Goal: Task Accomplishment & Management: Manage account settings

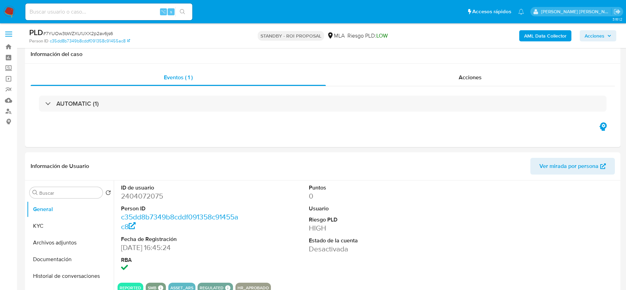
select select "10"
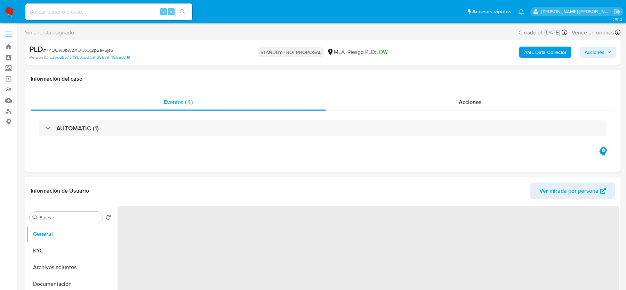
select select "10"
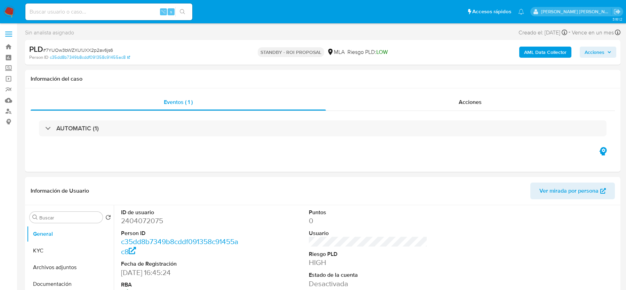
click at [9, 11] on img at bounding box center [9, 12] width 12 height 12
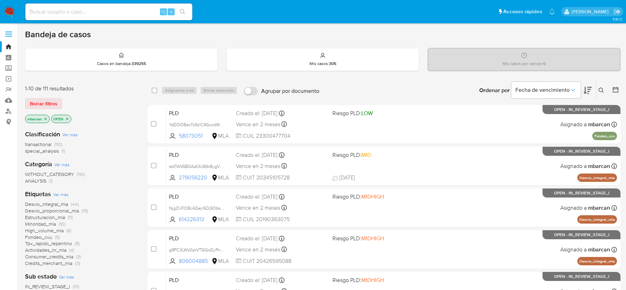
click at [46, 118] on icon "close-filter" at bounding box center [45, 118] width 2 height 2
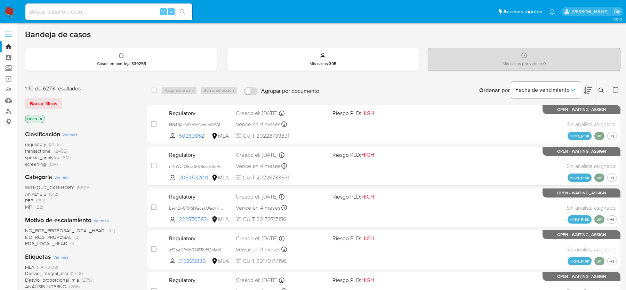
click at [10, 10] on img at bounding box center [9, 12] width 12 height 12
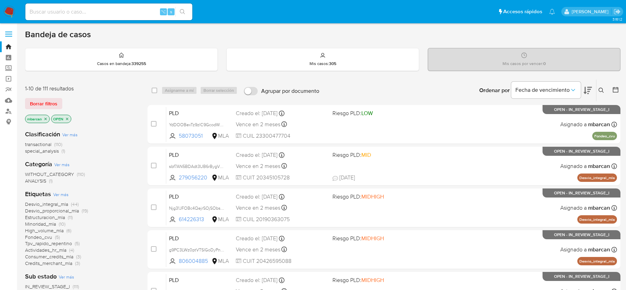
click at [55, 13] on input at bounding box center [108, 11] width 167 height 9
paste input "RPuPTuZl6YyZaIgKzm5VSbi8"
type input "RPuPTuZl6YyZaIgKzm5VSbi8"
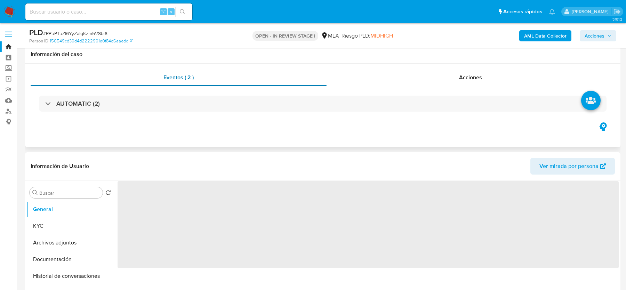
scroll to position [164, 0]
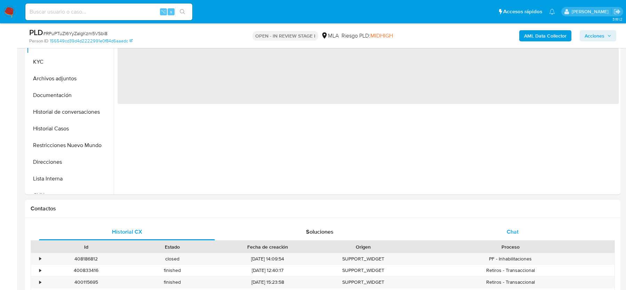
click at [512, 237] on div "Chat" at bounding box center [512, 231] width 176 height 17
select select "10"
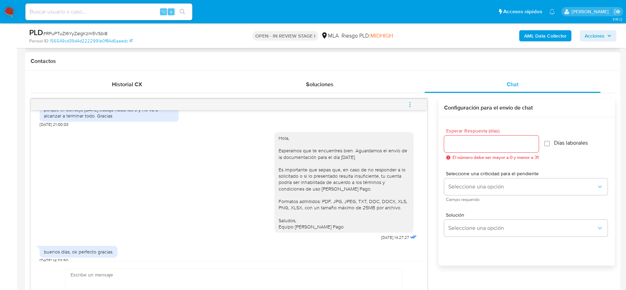
scroll to position [347, 0]
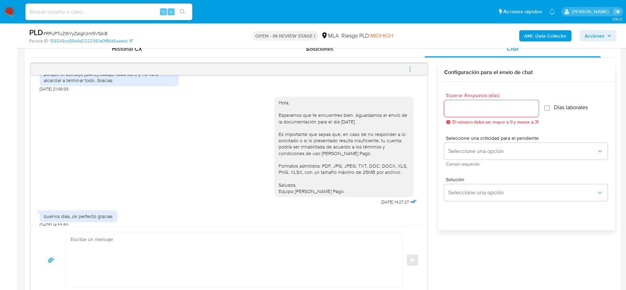
click at [79, 11] on input at bounding box center [108, 11] width 167 height 9
paste input "bR4Q2YC9qsaiFypbPDscC2ho"
type input "bR4Q2YC9qsaiFypbPDscC2ho"
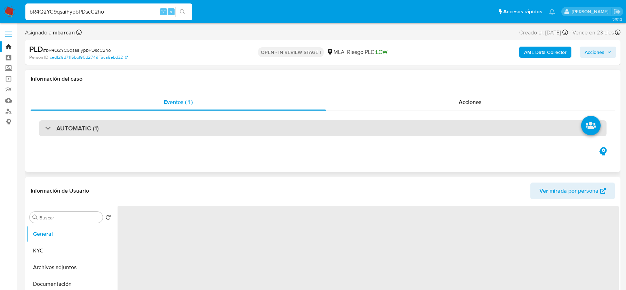
select select "10"
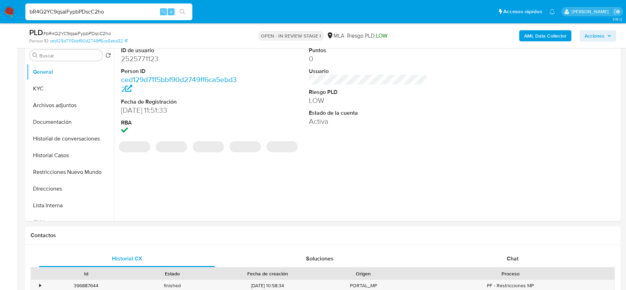
scroll to position [339, 0]
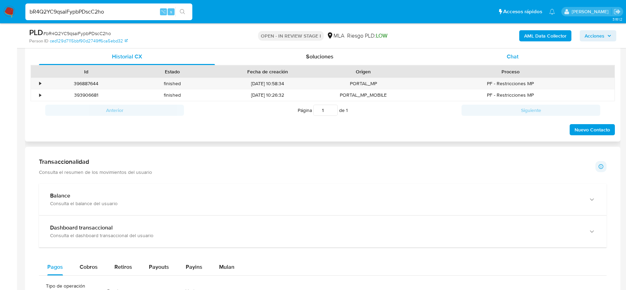
click at [517, 61] on div "Chat" at bounding box center [512, 56] width 176 height 17
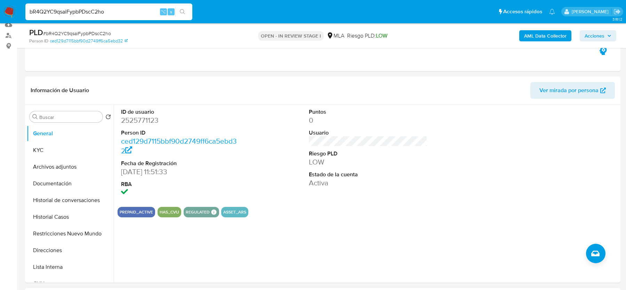
scroll to position [25, 0]
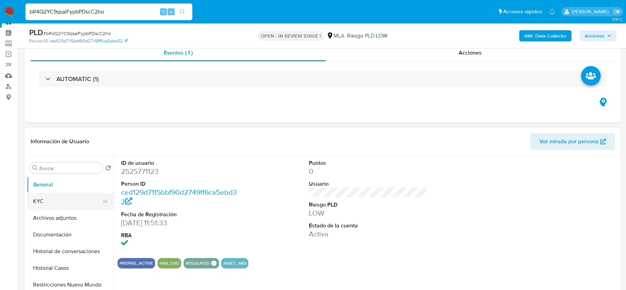
click at [74, 197] on button "KYC" at bounding box center [67, 201] width 81 height 17
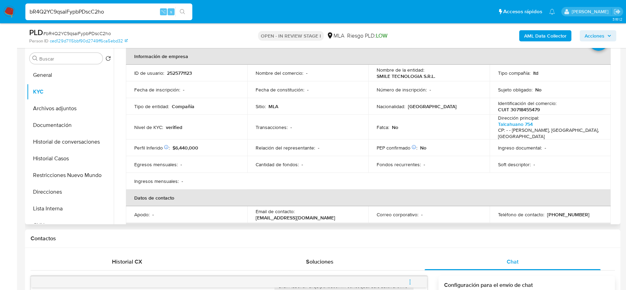
scroll to position [36, 0]
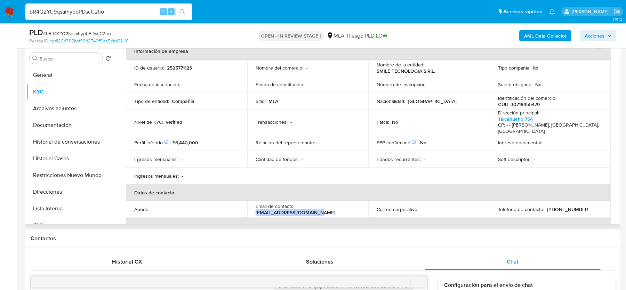
drag, startPoint x: 296, startPoint y: 203, endPoint x: 355, endPoint y: 202, distance: 59.5
click at [355, 203] on div "Email de contacto : infosmiletecno@gmail.com" at bounding box center [307, 209] width 105 height 13
copy p "infosmiletecno@gmail.com"
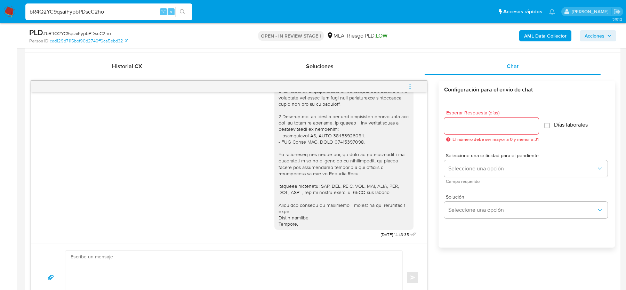
scroll to position [695, 0]
click at [52, 35] on span "# bR4Q2YC9qsaiFypbPDscC2ho" at bounding box center [77, 33] width 68 height 7
copy span "bR4Q2YC9qsaiFypbPDscC2ho"
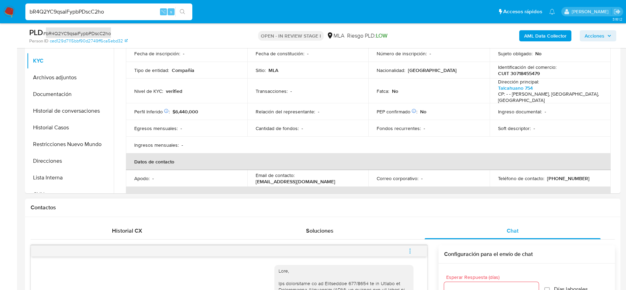
scroll to position [141, 0]
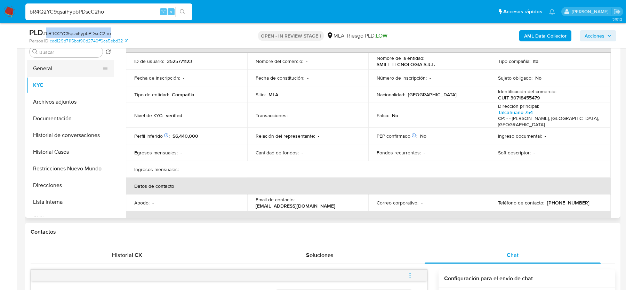
click at [51, 69] on button "General" at bounding box center [67, 68] width 81 height 17
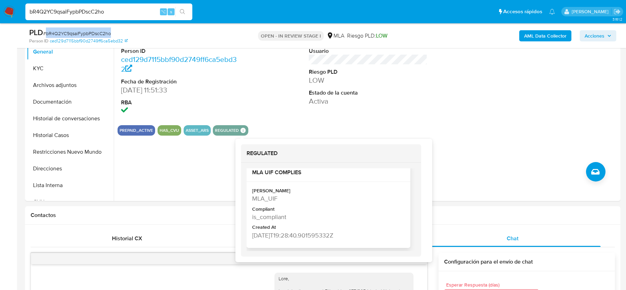
scroll to position [0, 0]
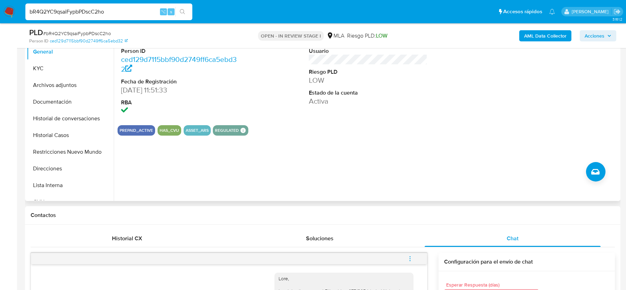
click at [189, 170] on div "ID de usuario 2525771123 Person ID ced129d7115bbf90d2749ff6ca5ebd32 Fecha de Re…" at bounding box center [366, 112] width 505 height 178
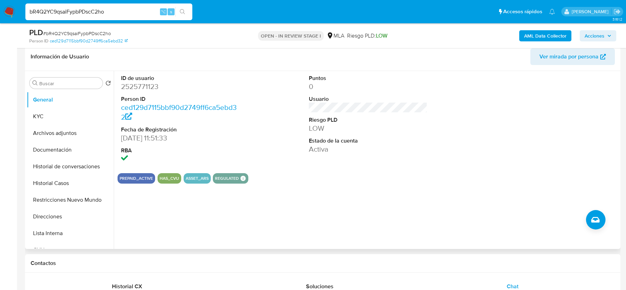
scroll to position [110, 0]
click at [44, 108] on button "KYC" at bounding box center [67, 116] width 81 height 17
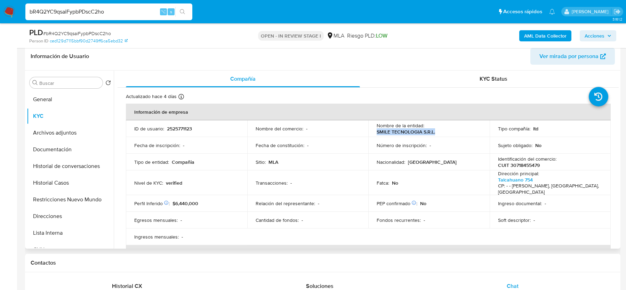
drag, startPoint x: 374, startPoint y: 132, endPoint x: 444, endPoint y: 132, distance: 69.5
click at [444, 132] on td "Nombre de la entidad : SMILE TECNOLOGIA S.R.L." at bounding box center [428, 128] width 121 height 17
copy p "SMILE TECNOLOGIA S.R.L."
click at [518, 166] on p "CUIT 30718455479" at bounding box center [519, 165] width 42 height 6
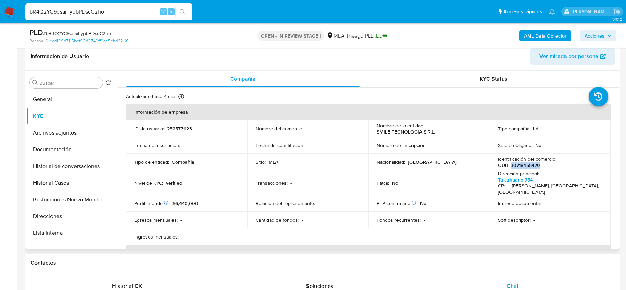
copy p "30718455479"
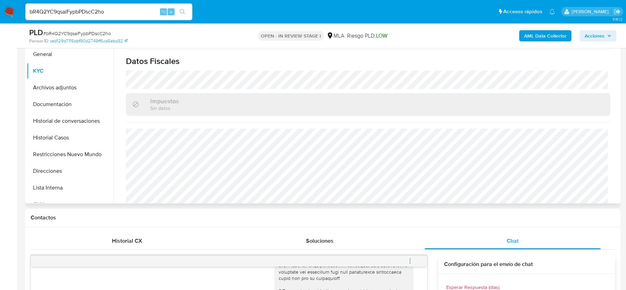
scroll to position [0, 0]
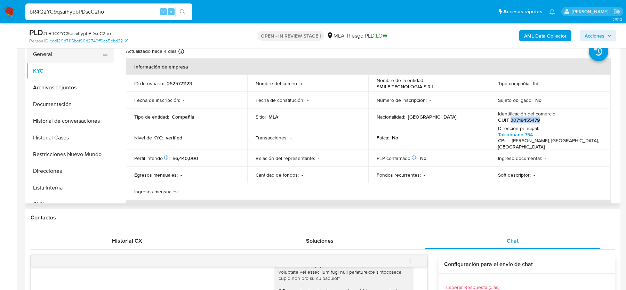
click at [38, 55] on button "General" at bounding box center [67, 54] width 81 height 17
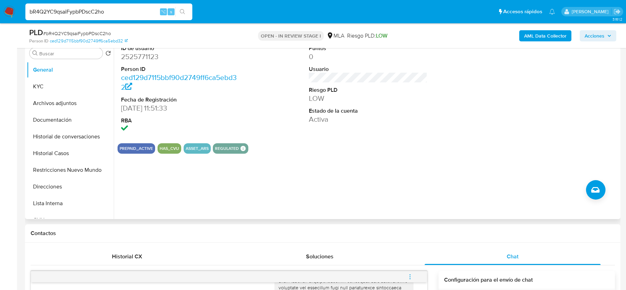
scroll to position [137, 0]
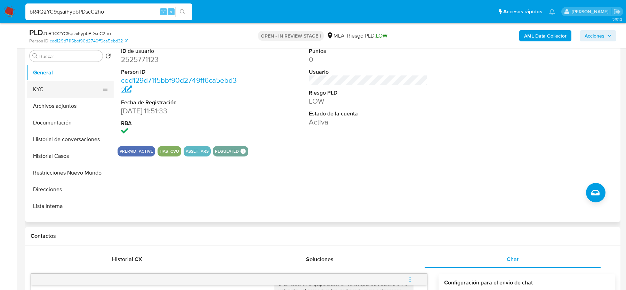
click at [80, 88] on button "KYC" at bounding box center [67, 89] width 81 height 17
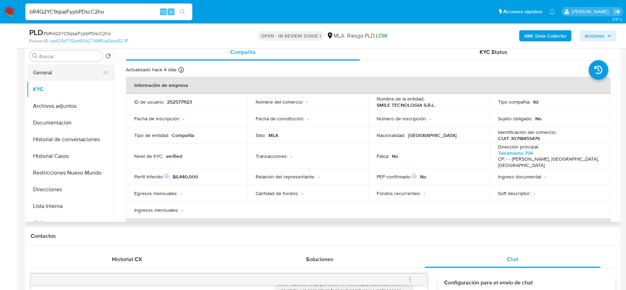
click at [53, 73] on button "General" at bounding box center [67, 72] width 81 height 17
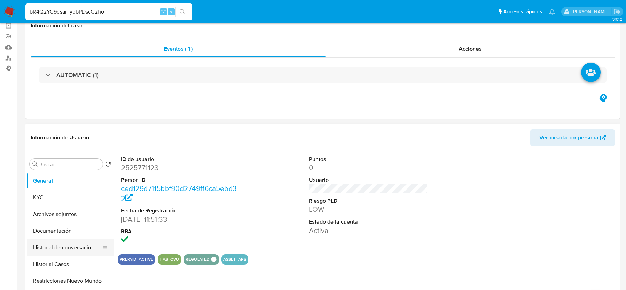
scroll to position [86, 0]
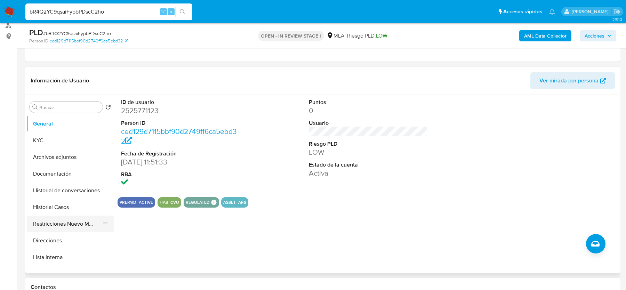
click at [39, 226] on button "Restricciones Nuevo Mundo" at bounding box center [67, 224] width 81 height 17
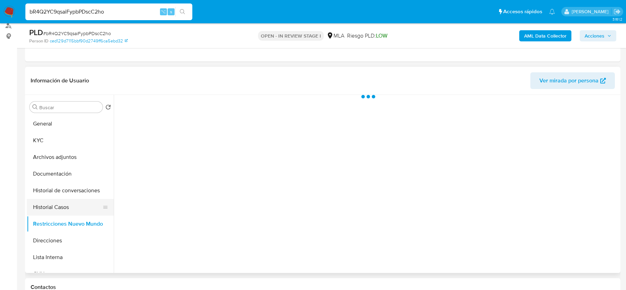
click at [42, 206] on button "Historial Casos" at bounding box center [67, 207] width 81 height 17
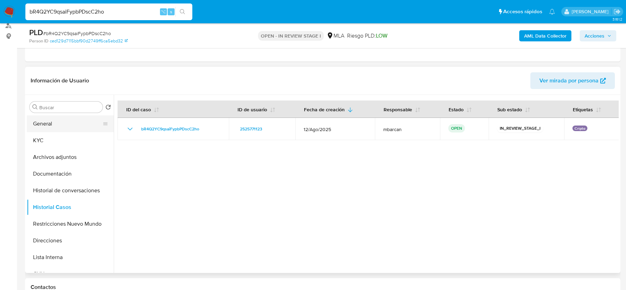
click at [52, 126] on button "General" at bounding box center [67, 123] width 81 height 17
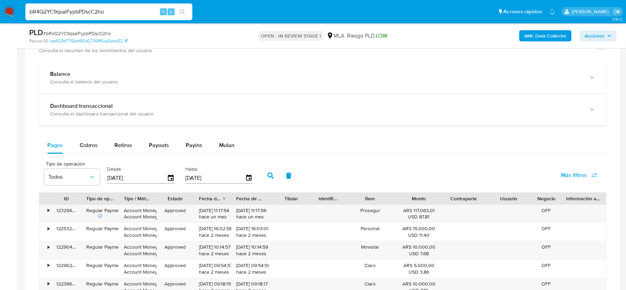
scroll to position [1059, 0]
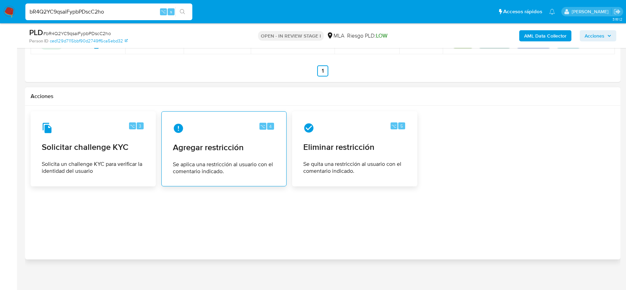
click at [194, 150] on div "⌥ 4 Agregar restricción Se aplica una restricción al usuario con el comentario …" at bounding box center [223, 148] width 113 height 63
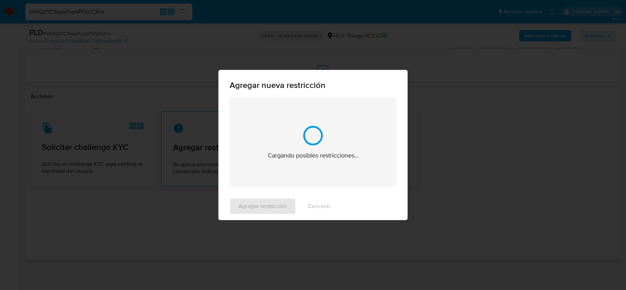
click at [194, 150] on div "Agregar nueva restricción Cargando posibles restricciones... Agregar restricció…" at bounding box center [313, 145] width 626 height 290
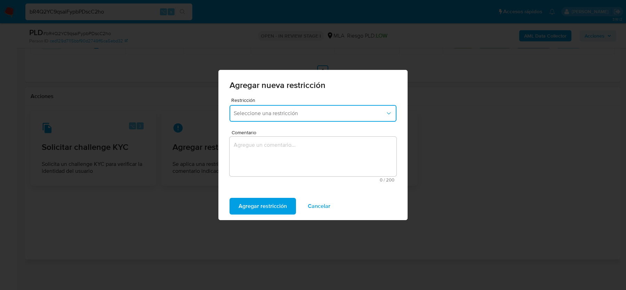
click at [287, 118] on button "Seleccione una restricción" at bounding box center [312, 113] width 167 height 17
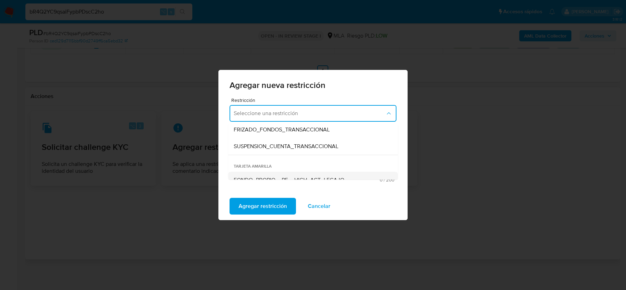
scroll to position [69, 0]
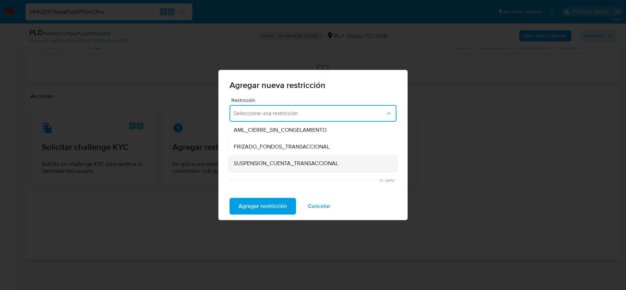
click at [275, 166] on span "SUSPENSION_CUENTA_TRANSACCIONAL" at bounding box center [286, 163] width 105 height 7
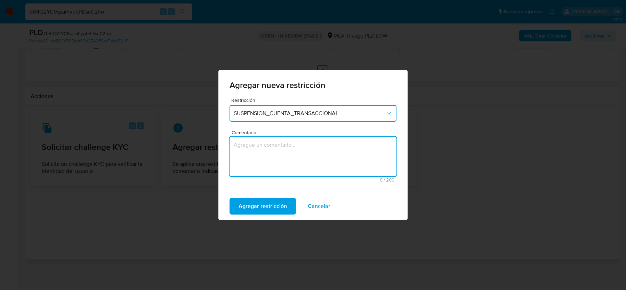
click at [269, 158] on textarea "Comentario" at bounding box center [312, 157] width 167 height 40
type textarea "AML"
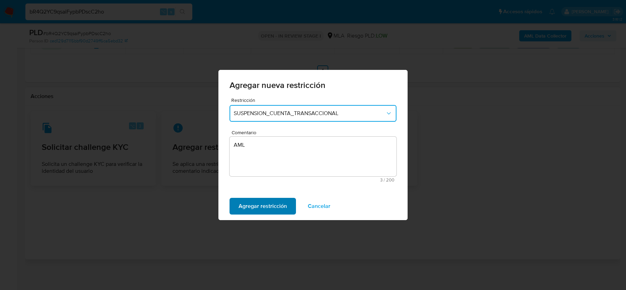
click at [249, 205] on span "Agregar restricción" at bounding box center [262, 205] width 48 height 15
click at [260, 204] on span "Confirmar" at bounding box center [250, 205] width 25 height 15
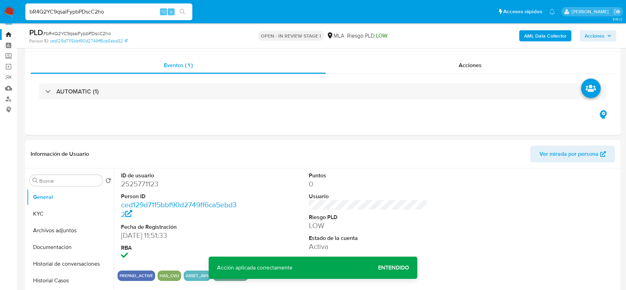
scroll to position [0, 0]
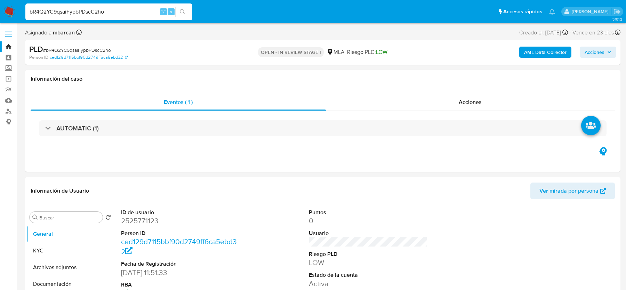
click at [85, 10] on input "bR4Q2YC9qsaiFypbPDscC2ho" at bounding box center [108, 11] width 167 height 9
paste input "0WkA9kCGptZ8BvCocHyA6Kzq"
type input "0WkA9kCGptZ8BvCocHyA6Kzq"
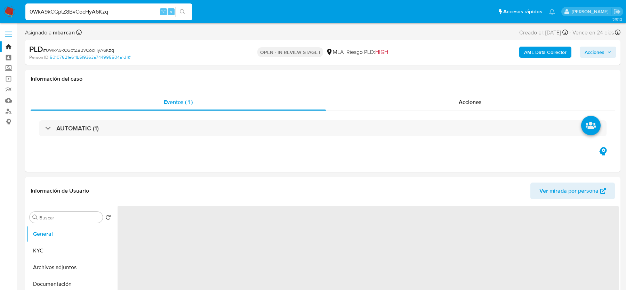
select select "10"
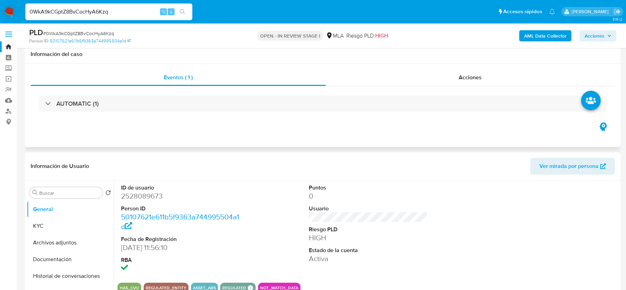
scroll to position [203, 0]
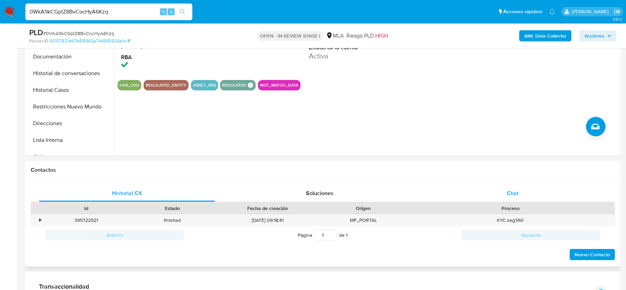
click at [512, 197] on div "Chat" at bounding box center [512, 193] width 176 height 17
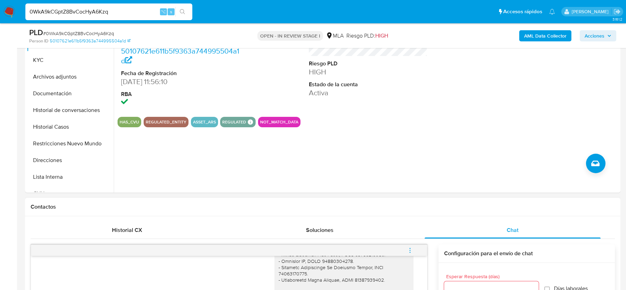
scroll to position [77, 0]
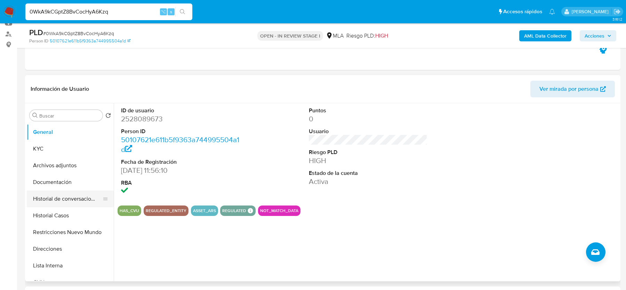
click at [66, 197] on button "Historial de conversaciones" at bounding box center [67, 198] width 81 height 17
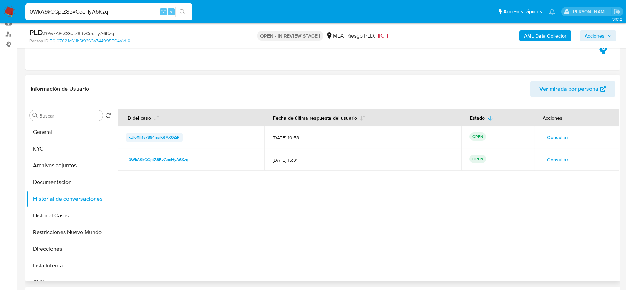
click at [156, 137] on span "xdIoXli1v7894nsiKRAX0ZjR" at bounding box center [154, 137] width 51 height 8
click at [60, 34] on span "# 0WkA9kCGptZ8BvCocHyA6Kzq" at bounding box center [78, 33] width 71 height 7
copy span "0WkA9kCGptZ8BvCocHyA6Kzq"
click at [52, 125] on button "General" at bounding box center [67, 132] width 81 height 17
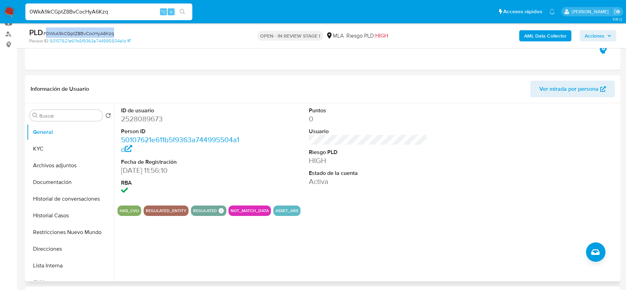
scroll to position [126, 0]
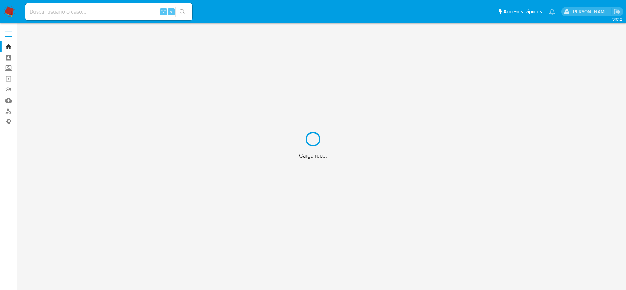
click at [99, 13] on div "Cargando..." at bounding box center [313, 145] width 626 height 290
click at [99, 13] on input at bounding box center [108, 11] width 167 height 9
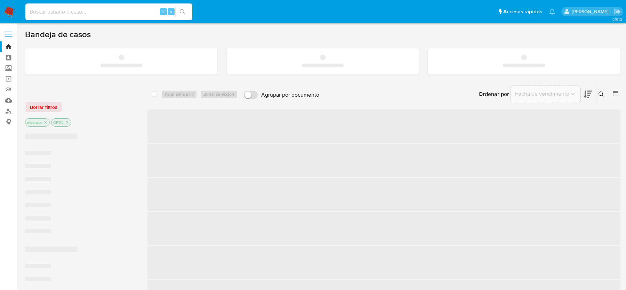
paste input "3QwpU2qAh4PBWPzEJtevxTMa"
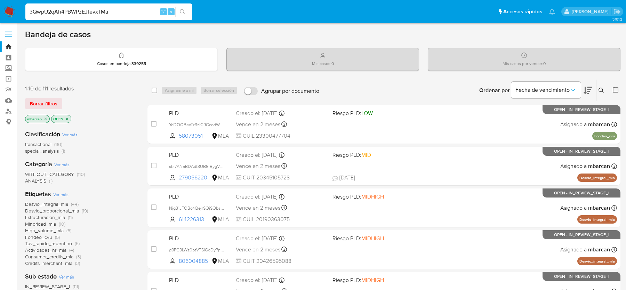
type input "3QwpU2qAh4PBWPzEJtevxTMa"
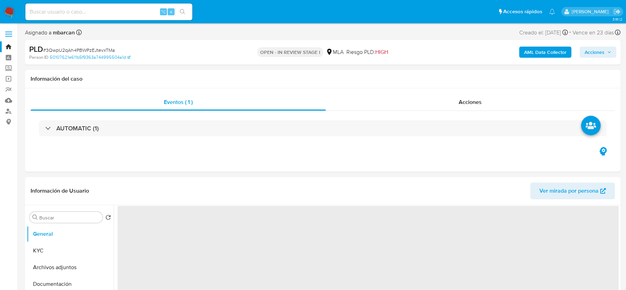
select select "10"
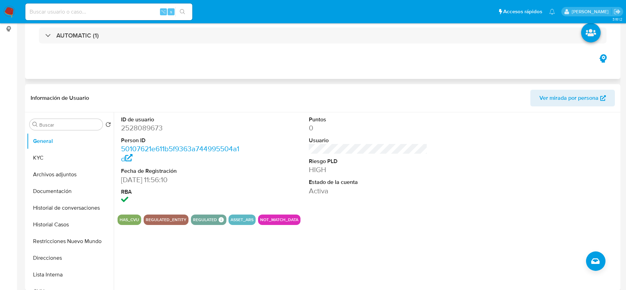
scroll to position [174, 0]
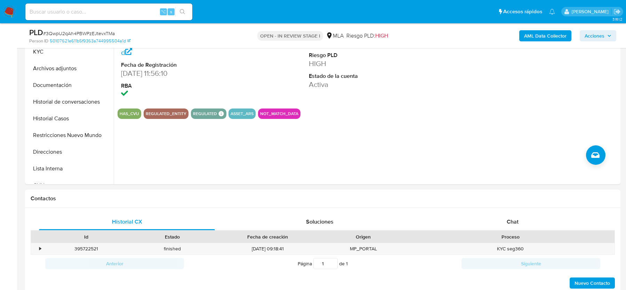
click at [496, 203] on div "Contactos" at bounding box center [322, 198] width 595 height 18
click at [495, 217] on div "Chat" at bounding box center [512, 221] width 176 height 17
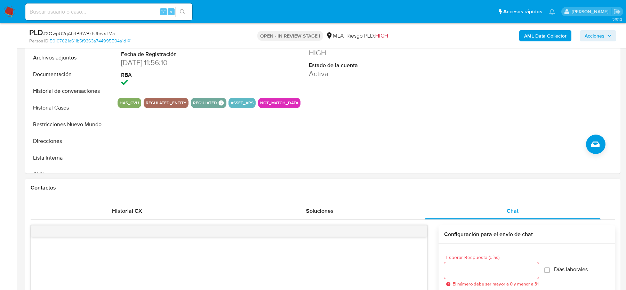
scroll to position [164, 0]
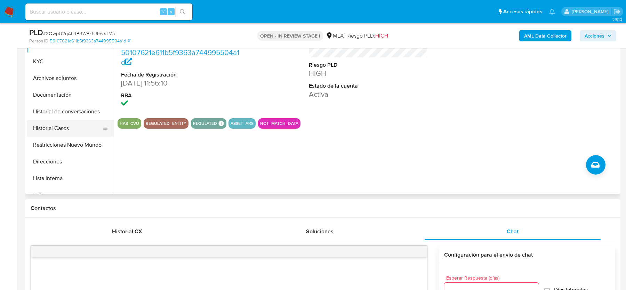
click at [50, 130] on button "Historial Casos" at bounding box center [67, 128] width 81 height 17
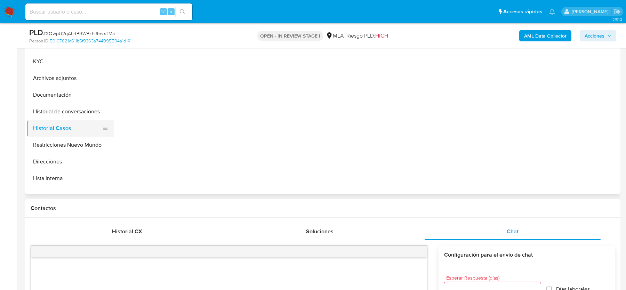
click at [50, 130] on button "Historial Casos" at bounding box center [67, 128] width 81 height 17
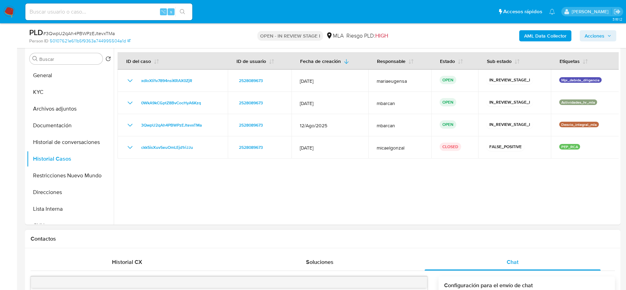
scroll to position [103, 0]
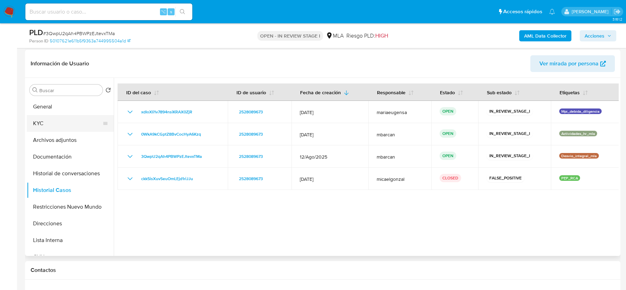
click at [41, 115] on button "KYC" at bounding box center [67, 123] width 81 height 17
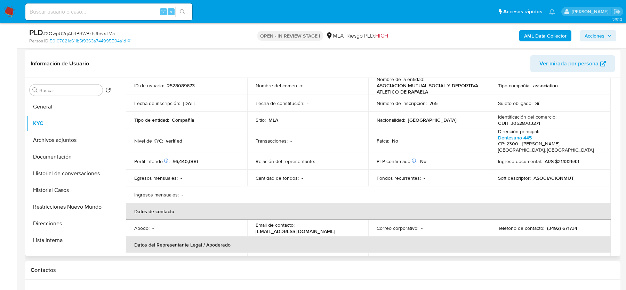
scroll to position [83, 0]
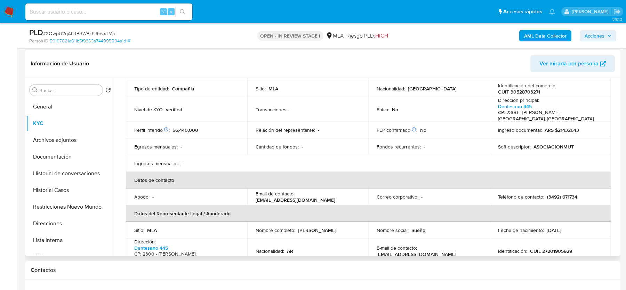
drag, startPoint x: 254, startPoint y: 194, endPoint x: 335, endPoint y: 193, distance: 81.3
click at [335, 193] on div "Email de contacto : tesoreriasuenoceleste@gmail.com" at bounding box center [307, 196] width 105 height 13
copy p "tesoreriasuenoceleste@gmail.com"
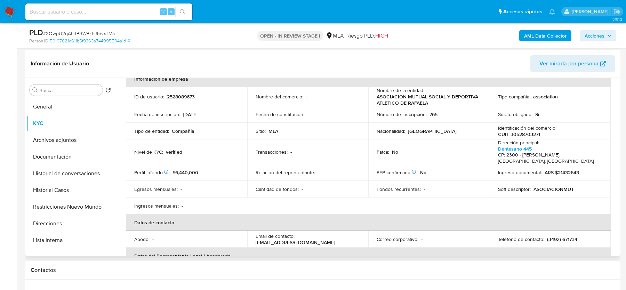
scroll to position [0, 0]
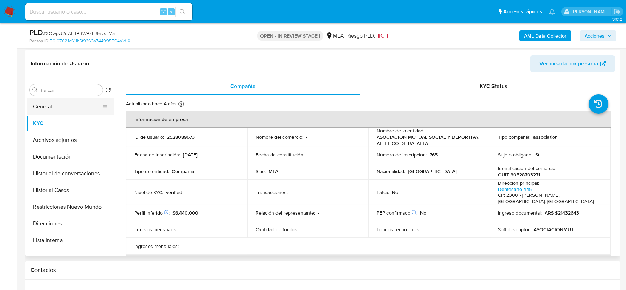
click at [41, 107] on button "General" at bounding box center [67, 106] width 81 height 17
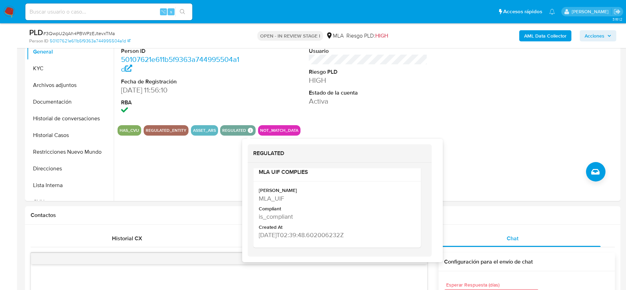
scroll to position [160, 0]
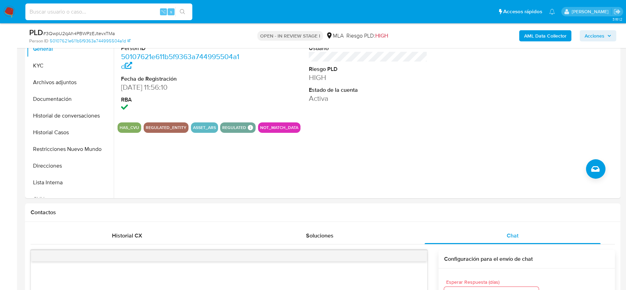
click at [66, 11] on input at bounding box center [108, 11] width 167 height 9
paste input "uOqgh0G2HsNMtzzosaFkXxCw"
type input "uOqgh0G2HsNMtzzosaFkXxCw"
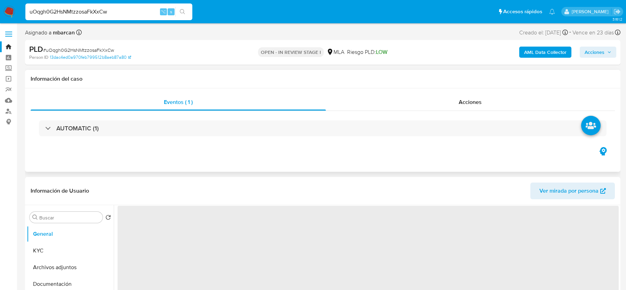
select select "10"
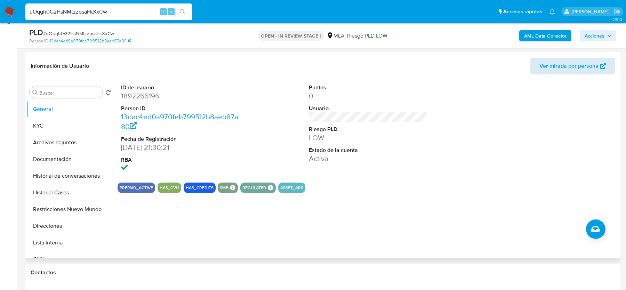
scroll to position [167, 0]
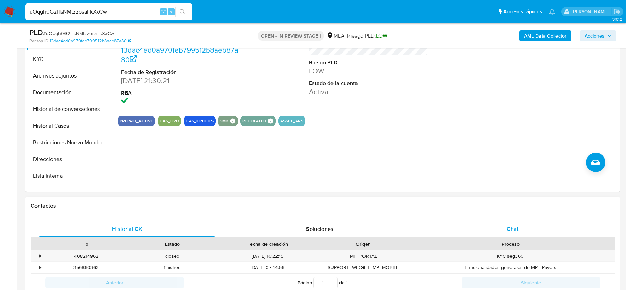
click at [453, 226] on div "Chat" at bounding box center [512, 229] width 176 height 17
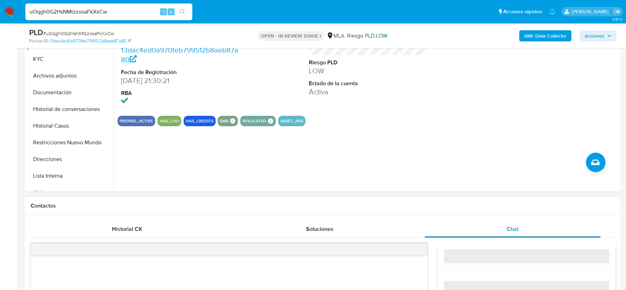
click at [453, 226] on div "Chat" at bounding box center [512, 229] width 176 height 17
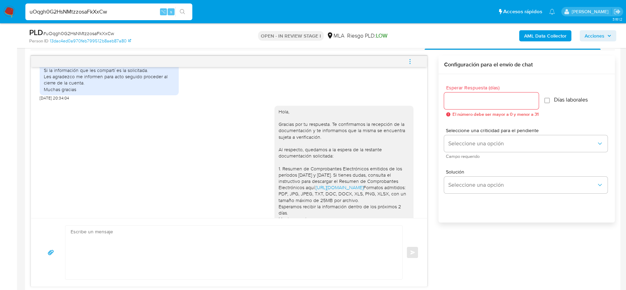
scroll to position [946, 0]
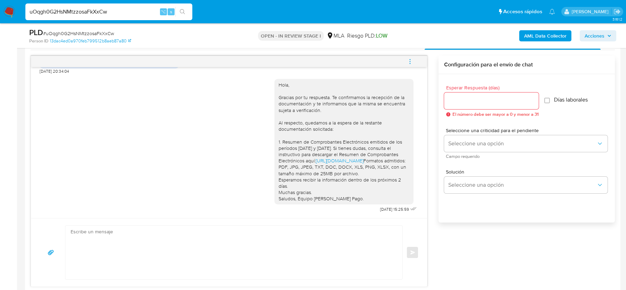
drag, startPoint x: 342, startPoint y: 89, endPoint x: 343, endPoint y: 108, distance: 18.8
click at [343, 108] on div "Hola, Gracias por tu respuesta. Te confirmamos la recepción de la documentación…" at bounding box center [343, 142] width 131 height 120
drag, startPoint x: 315, startPoint y: 94, endPoint x: 315, endPoint y: 105, distance: 11.1
click at [315, 105] on div "Hola, Gracias por tu respuesta. Te confirmamos la recepción de la documentación…" at bounding box center [343, 142] width 131 height 120
drag, startPoint x: 298, startPoint y: 115, endPoint x: 298, endPoint y: 128, distance: 12.2
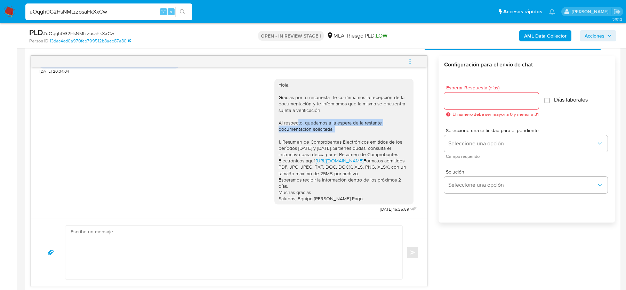
click at [298, 128] on div "Hola, Gracias por tu respuesta. Te confirmamos la recepción de la documentación…" at bounding box center [343, 142] width 131 height 120
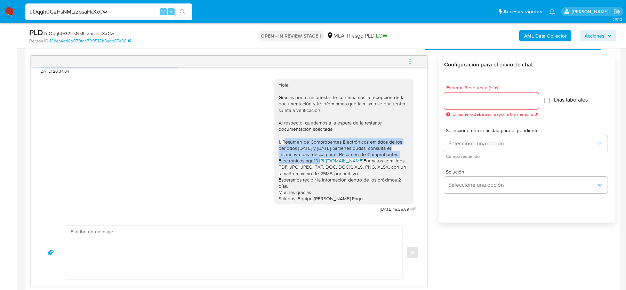
drag, startPoint x: 285, startPoint y: 133, endPoint x: 294, endPoint y: 156, distance: 24.6
click at [294, 156] on div "Hola, Gracias por tu respuesta. Te confirmamos la recepción de la documentación…" at bounding box center [343, 142] width 131 height 120
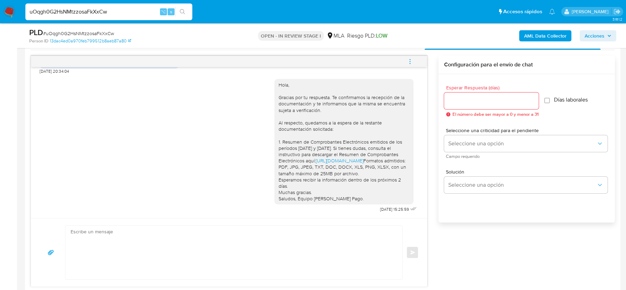
click at [291, 180] on div "Hola, Gracias por tu respuesta. Te confirmamos la recepción de la documentación…" at bounding box center [343, 142] width 131 height 120
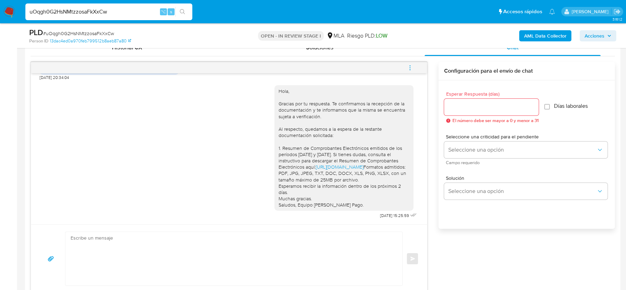
click at [91, 36] on span "# uOqgh0G2HsNMtzzosaFkXxCw" at bounding box center [78, 33] width 71 height 7
copy span "uOqgh0G2HsNMtzzosaFkXxCw"
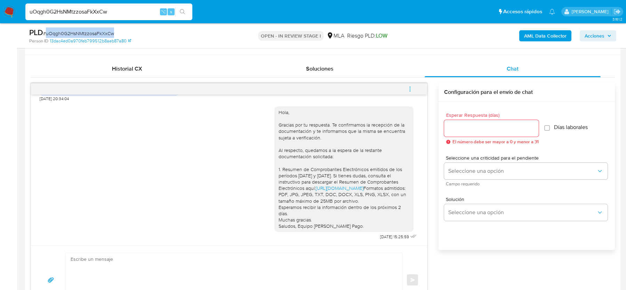
scroll to position [325, 0]
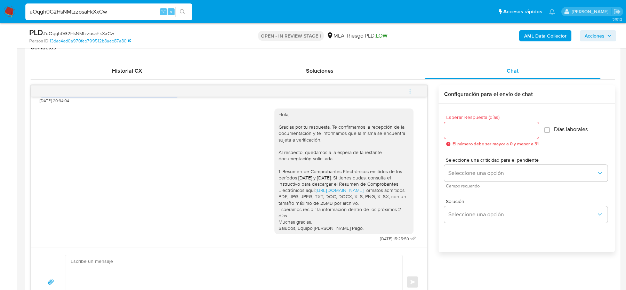
click at [83, 13] on input "uOqgh0G2HsNMtzzosaFkXxCw" at bounding box center [108, 11] width 167 height 9
click at [177, 57] on div "Historial CX Soluciones Chat Id Estado Fecha de creación Origen Proceso • 40821…" at bounding box center [322, 189] width 595 height 265
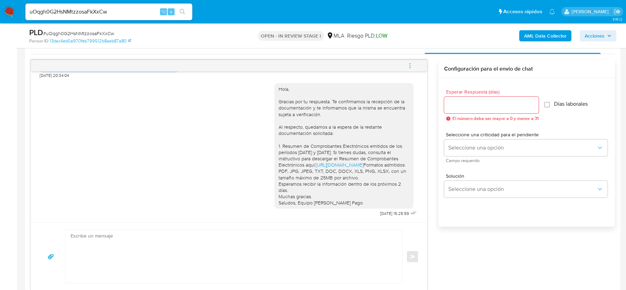
scroll to position [353, 0]
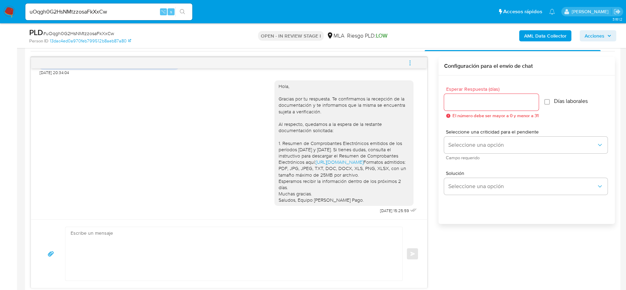
click at [172, 247] on textarea at bounding box center [232, 254] width 323 height 54
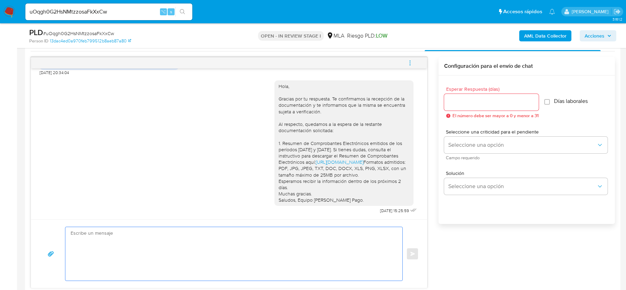
paste textarea "Hola, Esperamos que te encuentres muy bien. Te consultamos si tuviste oportunid…"
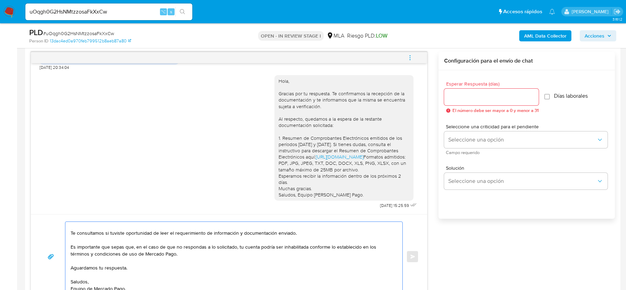
scroll to position [25, 0]
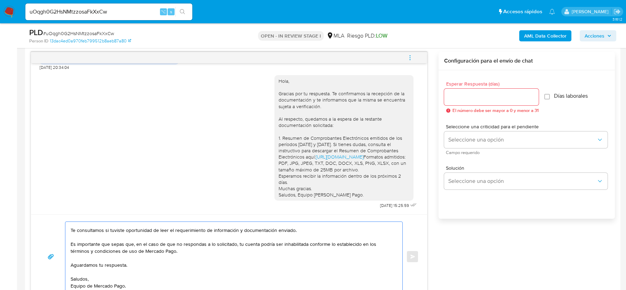
click at [124, 263] on textarea "Hola, Esperamos que te encuentres muy bien. Te consultamos si tuviste oportunid…" at bounding box center [232, 257] width 323 height 70
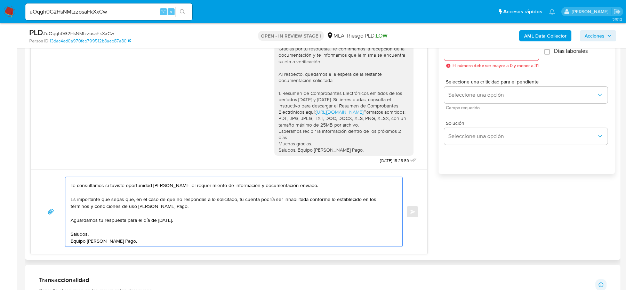
scroll to position [406, 0]
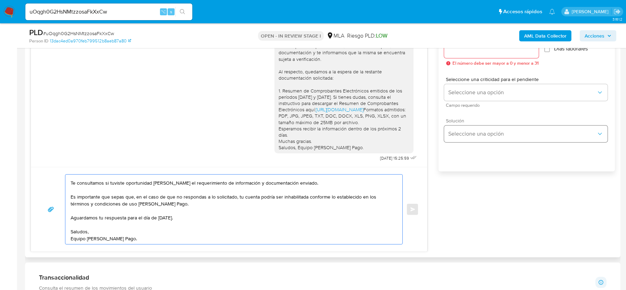
type textarea "Hola, Esperamos que te encuentres muy bien. Te consultamos si tuviste oportunid…"
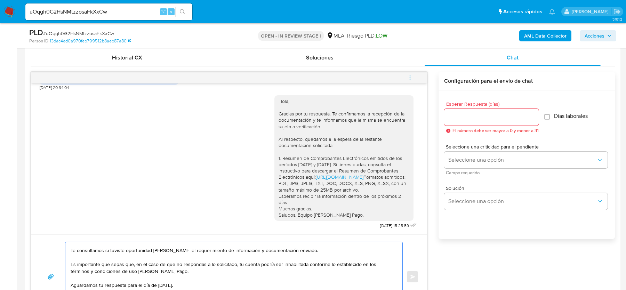
scroll to position [331, 0]
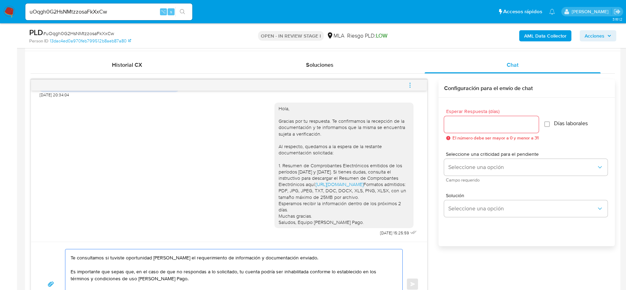
click at [474, 124] on input "Esperar Respuesta (días)" at bounding box center [491, 124] width 95 height 9
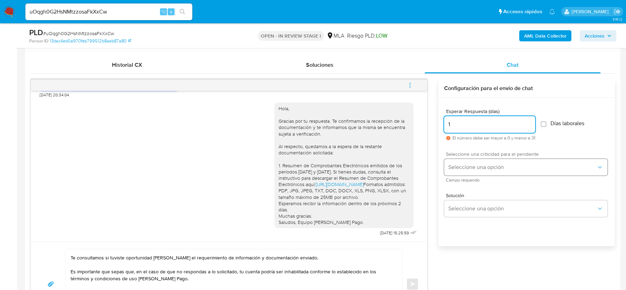
type input "1"
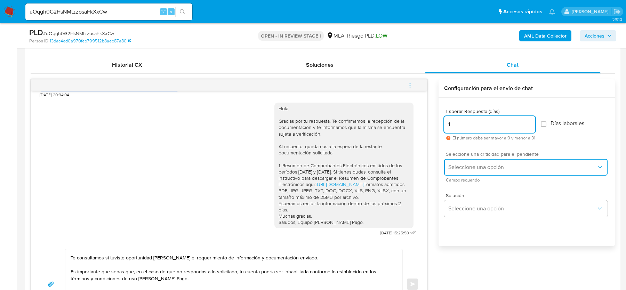
click at [465, 169] on span "Seleccione una opción" at bounding box center [522, 167] width 148 height 7
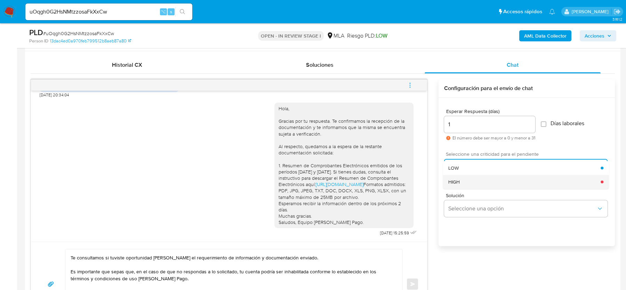
click at [465, 186] on div "HIGH" at bounding box center [524, 182] width 152 height 14
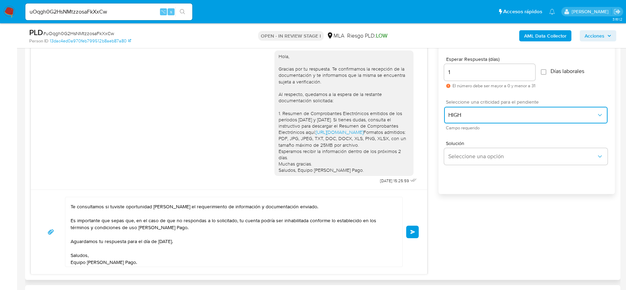
scroll to position [25, 0]
drag, startPoint x: 306, startPoint y: 87, endPoint x: 395, endPoint y: 124, distance: 96.8
click at [395, 124] on div "Hola, Gracias por tu respuesta. Te confirmamos la recepción de la documentación…" at bounding box center [343, 113] width 131 height 120
copy div "quedamos a la espera de la restante documentación solicitada: 1. Resumen de Com…"
click at [147, 223] on textarea "Hola, Esperamos que te encuentres muy bien. Te consultamos si tuviste oportunid…" at bounding box center [232, 232] width 323 height 70
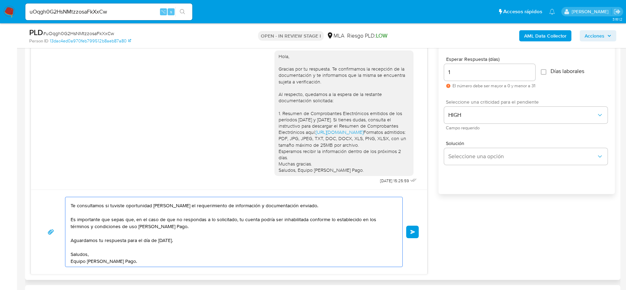
scroll to position [0, 0]
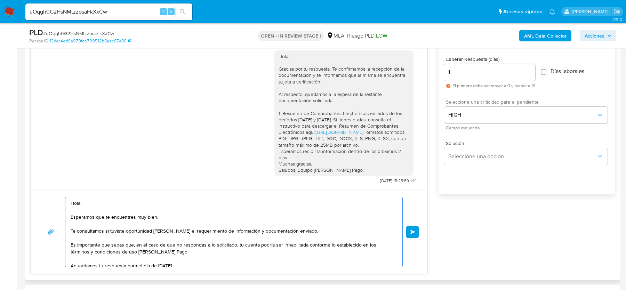
drag, startPoint x: 131, startPoint y: 259, endPoint x: 51, endPoint y: 174, distance: 116.8
click at [51, 174] on div "18/08/2025 17:23:51 Buenas tardes. Recien anoche a última hora vi el requerimie…" at bounding box center [229, 150] width 397 height 247
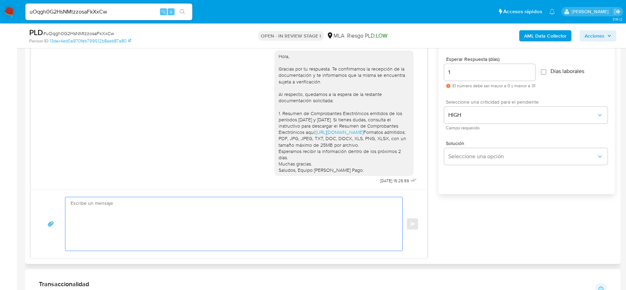
click at [461, 73] on input "1" at bounding box center [489, 72] width 91 height 9
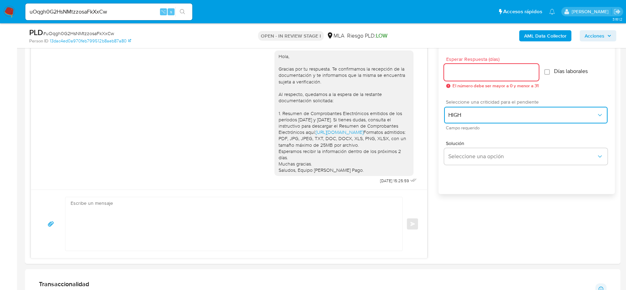
click at [471, 115] on span "HIGH" at bounding box center [522, 115] width 148 height 7
click at [480, 142] on span "Solución" at bounding box center [527, 143] width 163 height 5
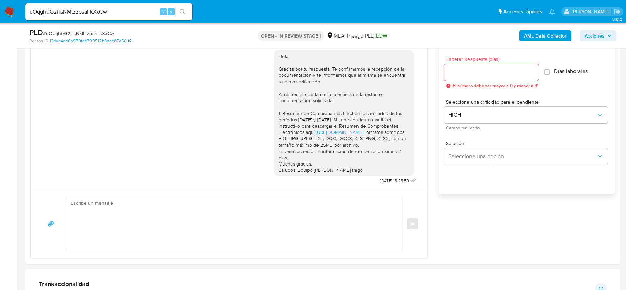
scroll to position [946, 0]
click at [10, 10] on img at bounding box center [9, 12] width 12 height 12
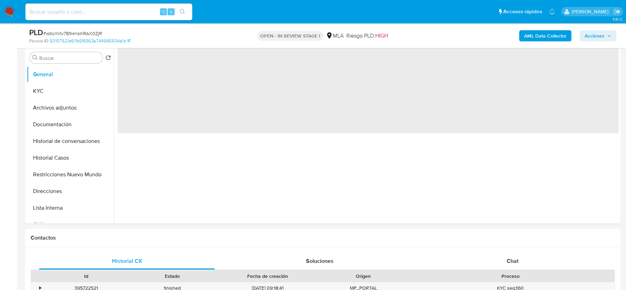
scroll to position [172, 0]
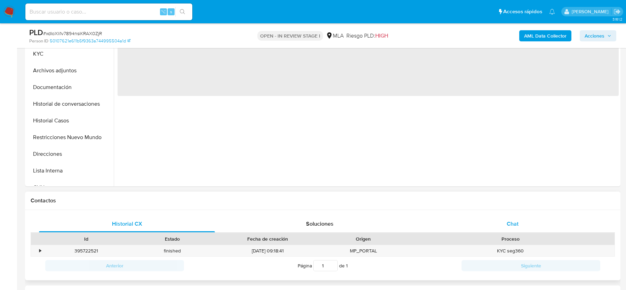
click at [521, 218] on div "Chat" at bounding box center [512, 224] width 176 height 17
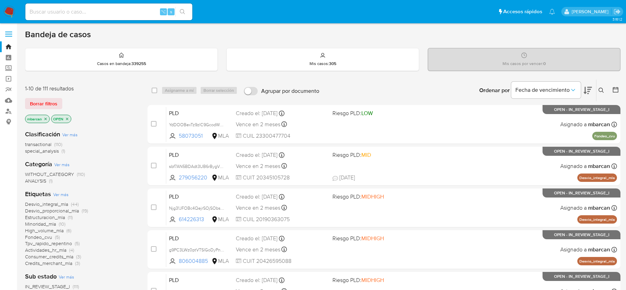
click at [91, 20] on div "⌥ s" at bounding box center [108, 11] width 167 height 19
click at [91, 14] on input at bounding box center [108, 11] width 167 height 9
paste input "A0JeBqCLaIUabkRbM04iEh2o"
type input "A0JeBqCLaIUabkRbM04iEh2o"
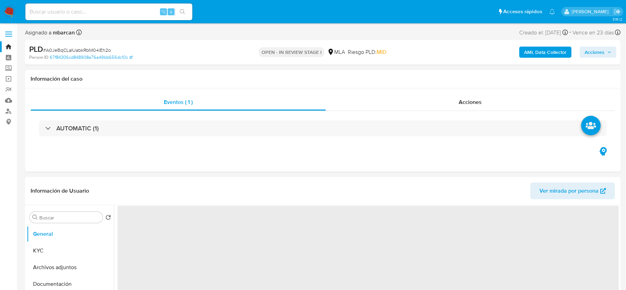
select select "10"
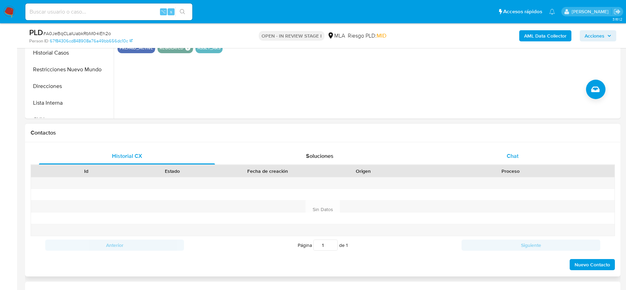
click at [490, 160] on div "Chat" at bounding box center [512, 156] width 176 height 17
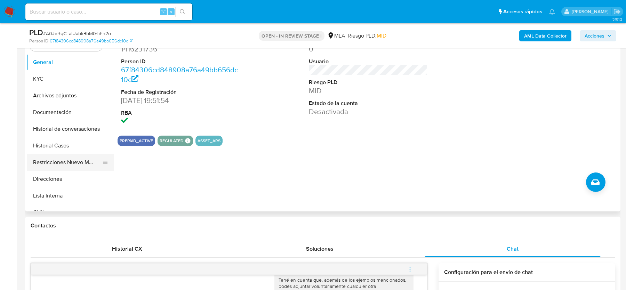
scroll to position [136, 0]
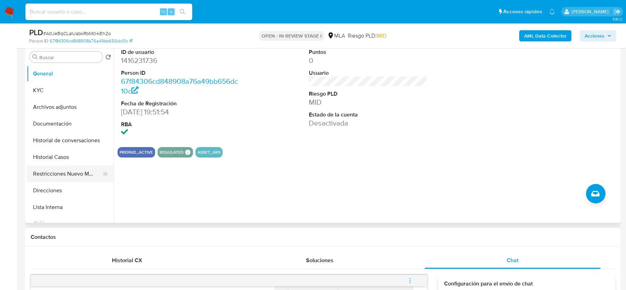
click at [46, 172] on button "Restricciones Nuevo Mundo" at bounding box center [67, 173] width 81 height 17
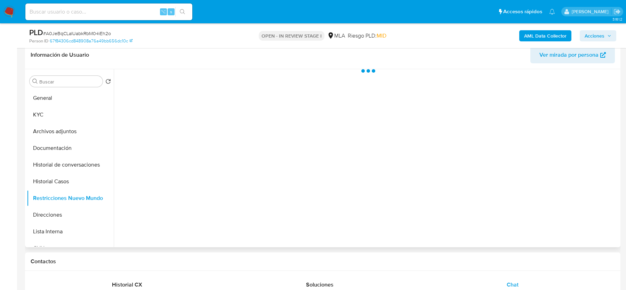
scroll to position [106, 0]
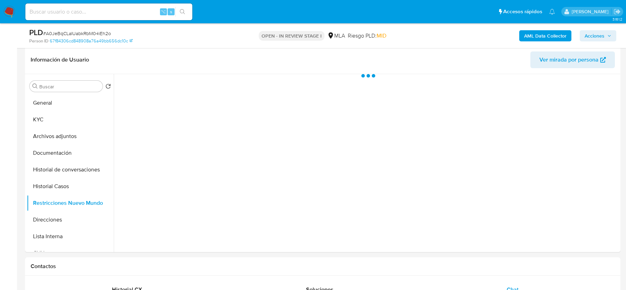
click at [94, 35] on span "# A0JeBqCLaIUabkRbM04iEh2o" at bounding box center [77, 33] width 68 height 7
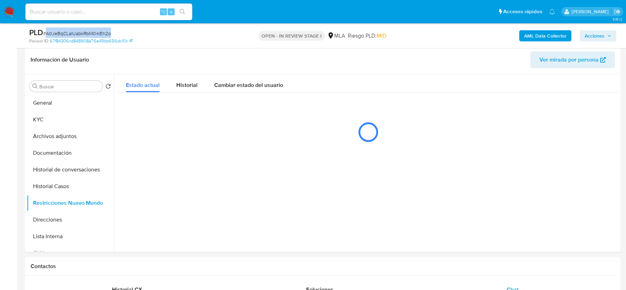
copy span "A0JeBqCLaIUabkRbM04iEh2o"
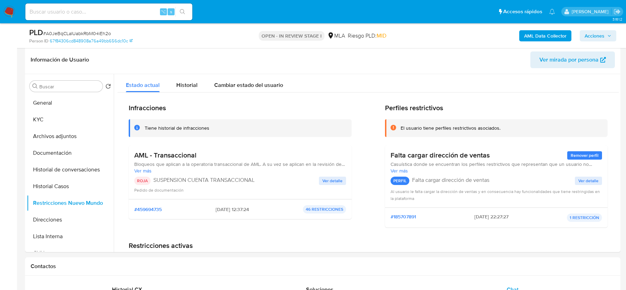
click at [78, 33] on span "# A0JeBqCLaIUabkRbM04iEh2o" at bounding box center [77, 33] width 68 height 7
copy span "A0JeBqCLaIUabkRbM04iEh2o"
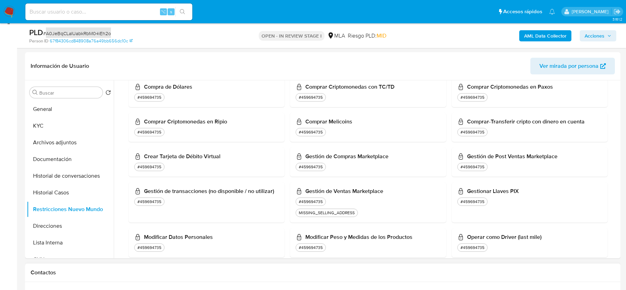
scroll to position [54, 0]
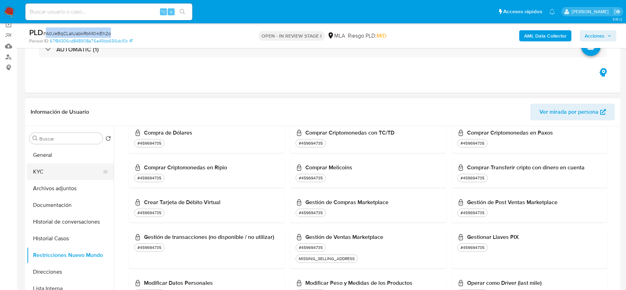
click at [39, 172] on button "KYC" at bounding box center [67, 171] width 81 height 17
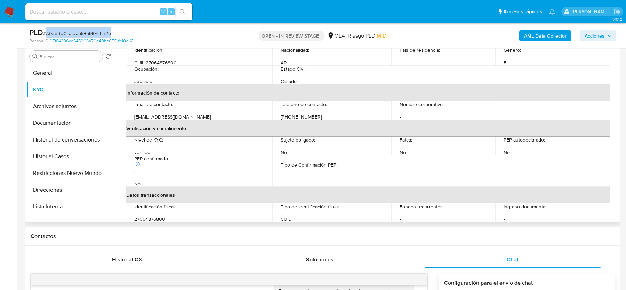
scroll to position [104, 0]
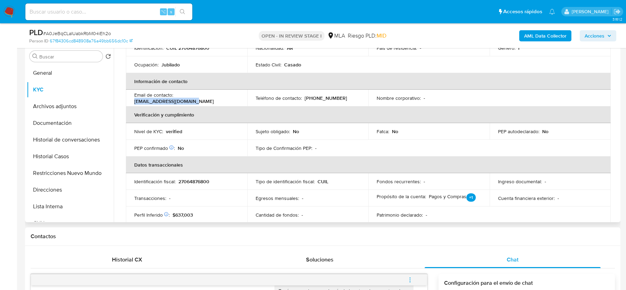
drag, startPoint x: 135, startPoint y: 101, endPoint x: 205, endPoint y: 101, distance: 70.2
click at [205, 101] on td "Email de contacto : elidagomez299@gmail.com" at bounding box center [186, 98] width 121 height 17
copy p "elidagomez299@gmail.com"
click at [69, 8] on input at bounding box center [108, 11] width 167 height 9
paste input "3S2g3E1jsiQEQtgCuU4tfjH3"
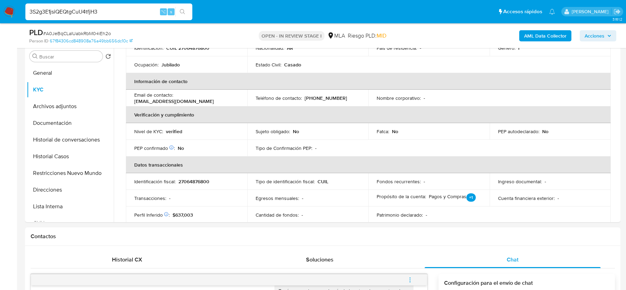
type input "3S2g3E1jsiQEQtgCuU4tfjH3"
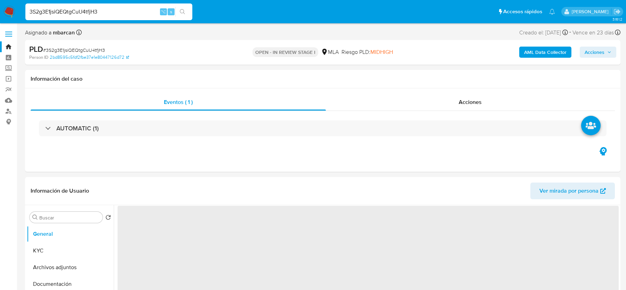
select select "10"
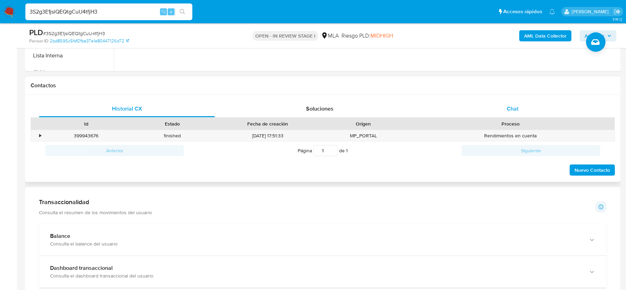
click at [520, 107] on div "Chat" at bounding box center [512, 108] width 176 height 17
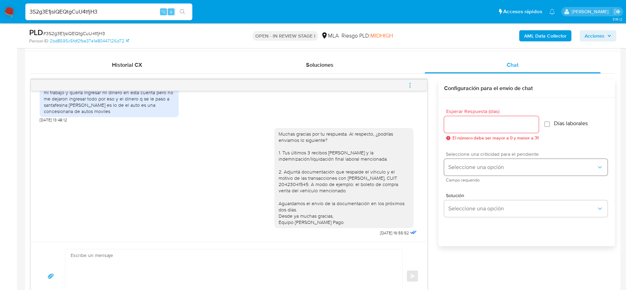
scroll to position [320, 0]
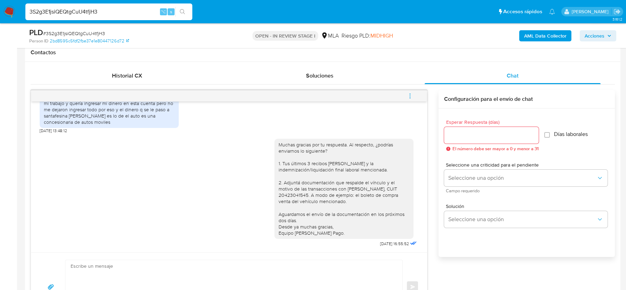
click at [58, 33] on span "# 3S2g3E1jsiQEQtgCuU4tfjH3" at bounding box center [74, 33] width 62 height 7
copy span "3S2g3E1jsiQEQtgCuU4tfjH3"
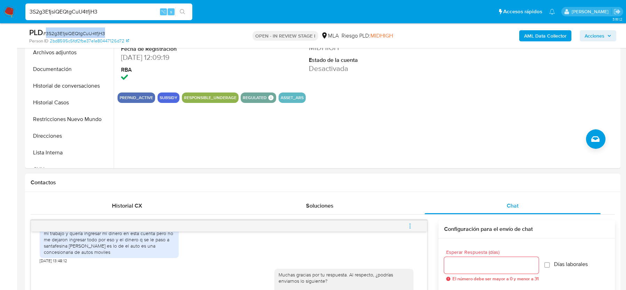
scroll to position [137, 0]
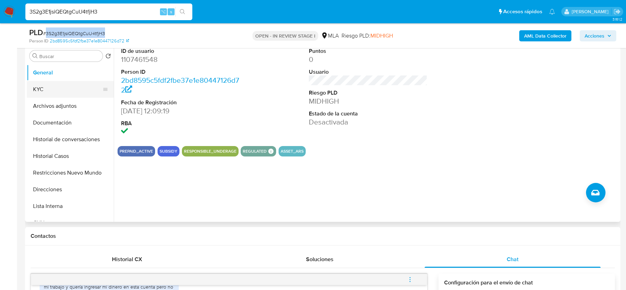
click at [49, 83] on button "KYC" at bounding box center [67, 89] width 81 height 17
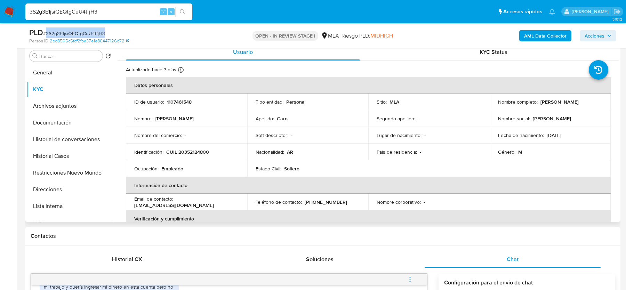
click at [187, 150] on p "CUIL 20352124800" at bounding box center [187, 152] width 43 height 6
copy p "20352124800"
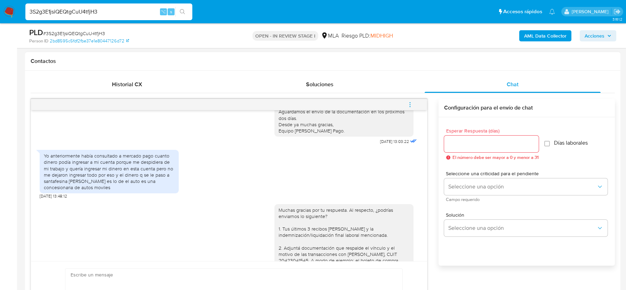
scroll to position [1123, 0]
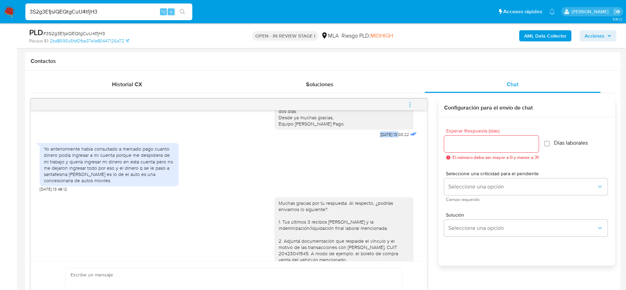
drag, startPoint x: 373, startPoint y: 152, endPoint x: 393, endPoint y: 151, distance: 20.2
click at [393, 137] on span "01/10/2025 13:03:22" at bounding box center [394, 135] width 29 height 6
copy span "01/10/2025"
drag, startPoint x: 46, startPoint y: 170, endPoint x: 66, endPoint y: 176, distance: 20.6
click at [66, 176] on div "Yo anteriormente había consultado a mercado pago cuanto dinero podía ingresar a…" at bounding box center [109, 165] width 131 height 38
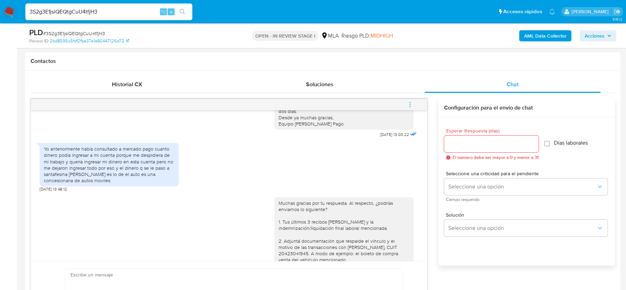
click at [108, 184] on div "Yo anteriormente había consultado a mercado pago cuanto dinero podía ingresar a…" at bounding box center [109, 165] width 131 height 38
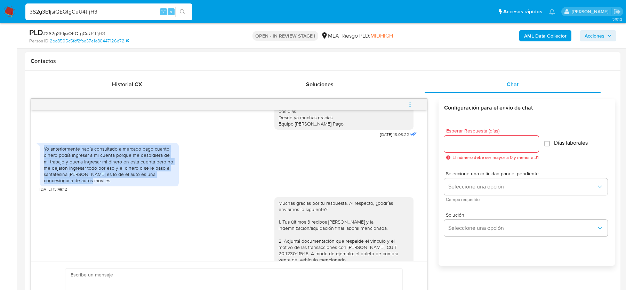
drag, startPoint x: 44, startPoint y: 169, endPoint x: 82, endPoint y: 198, distance: 48.8
click at [82, 184] on div "Yo anteriormente había consultado a mercado pago cuanto dinero podía ingresar a…" at bounding box center [109, 165] width 131 height 38
copy div "Yo anteriormente había consultado a mercado pago cuanto dinero podía ingresar a…"
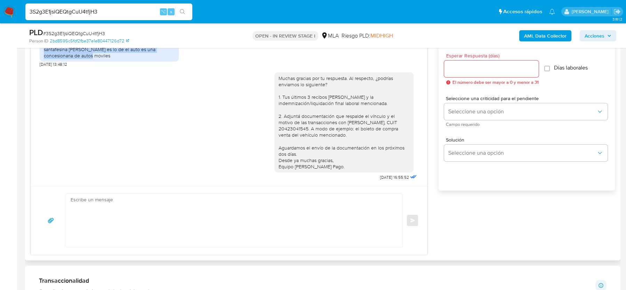
scroll to position [388, 0]
drag, startPoint x: 368, startPoint y: 174, endPoint x: 392, endPoint y: 174, distance: 24.3
click at [392, 174] on div "Muchas gracias por tu respuesta. Al respecto, ¿podrías enviarnos lo siguiente? …" at bounding box center [346, 123] width 144 height 115
copy span "03/10/2025"
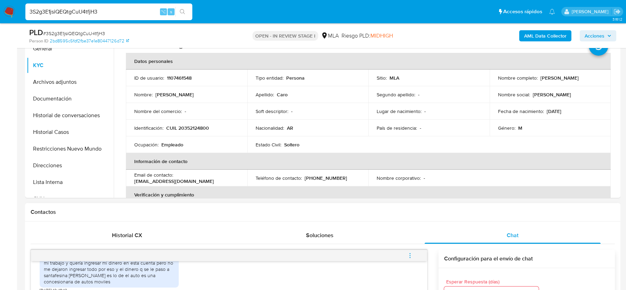
scroll to position [144, 0]
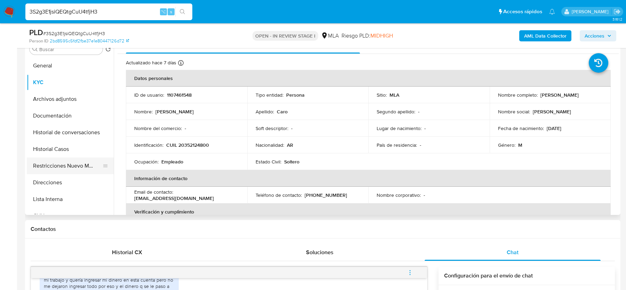
click at [69, 170] on button "Restricciones Nuevo Mundo" at bounding box center [67, 165] width 81 height 17
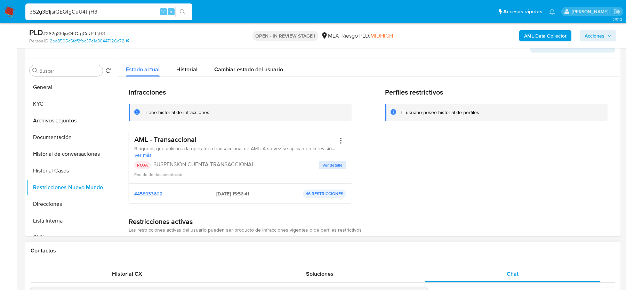
scroll to position [350, 0]
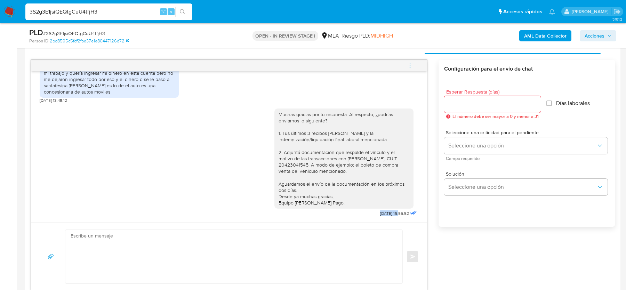
click at [11, 14] on img at bounding box center [9, 12] width 12 height 12
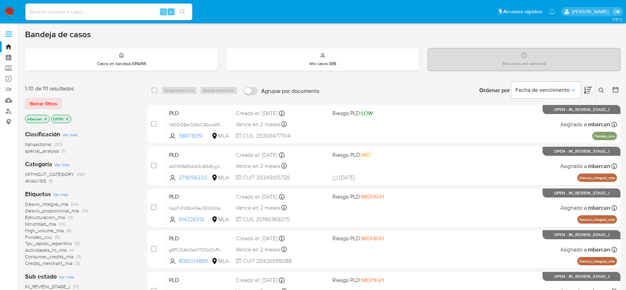
click at [39, 14] on input at bounding box center [108, 11] width 167 height 9
paste input "caUJFk2FFBR77KbwOxroTVb7"
type input "caUJFk2FFBR77KbwOxroTVb7"
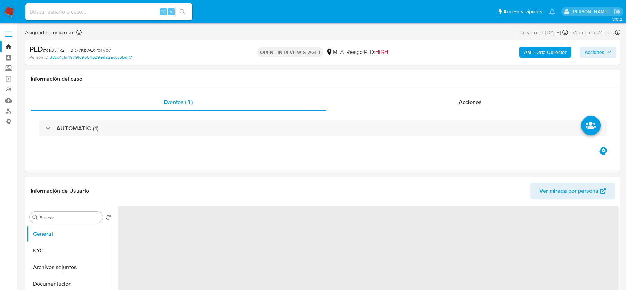
select select "10"
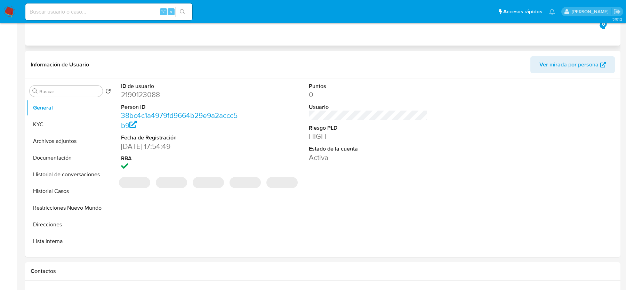
scroll to position [243, 0]
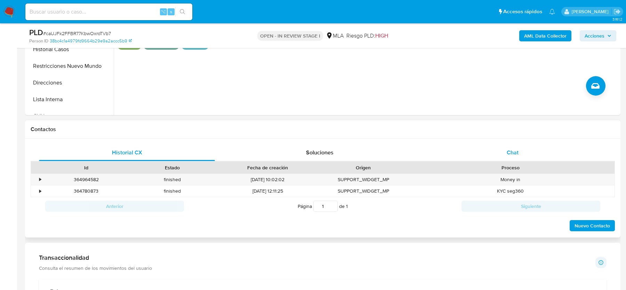
click at [508, 151] on span "Chat" at bounding box center [512, 152] width 12 height 8
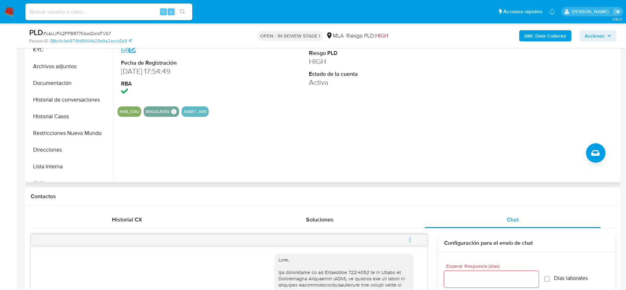
scroll to position [73, 0]
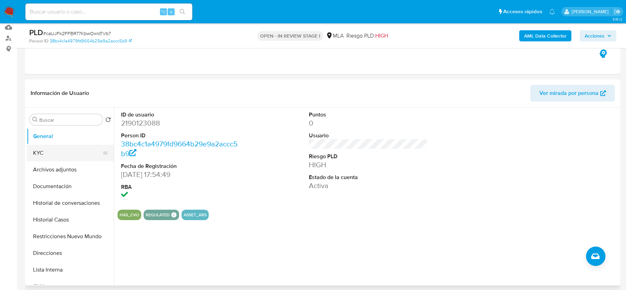
click at [57, 154] on button "KYC" at bounding box center [67, 153] width 81 height 17
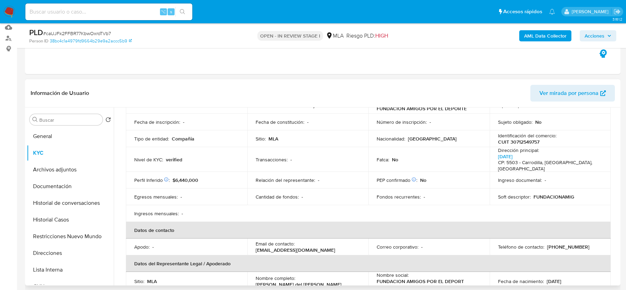
scroll to position [63, 0]
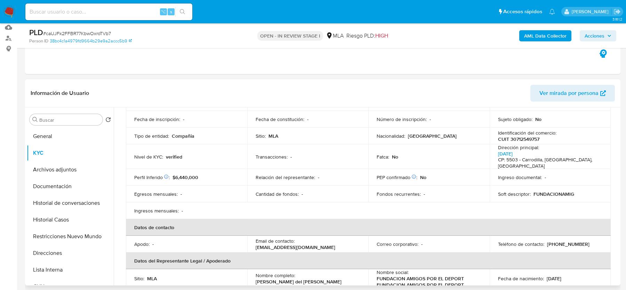
drag, startPoint x: 253, startPoint y: 242, endPoint x: 360, endPoint y: 242, distance: 106.4
click at [360, 242] on td "Email de contacto : [EMAIL_ADDRESS][DOMAIN_NAME]" at bounding box center [307, 244] width 121 height 17
copy p "[EMAIL_ADDRESS][DOMAIN_NAME]"
click at [67, 169] on button "Archivos adjuntos" at bounding box center [67, 169] width 81 height 17
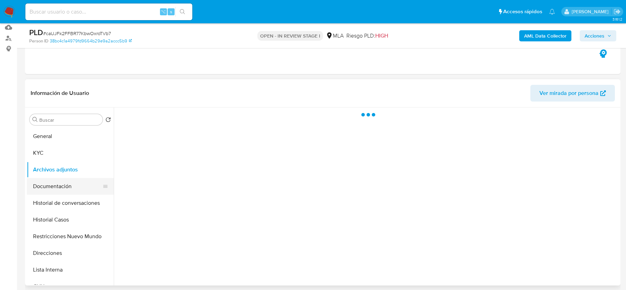
click at [67, 178] on button "Documentación" at bounding box center [67, 186] width 81 height 17
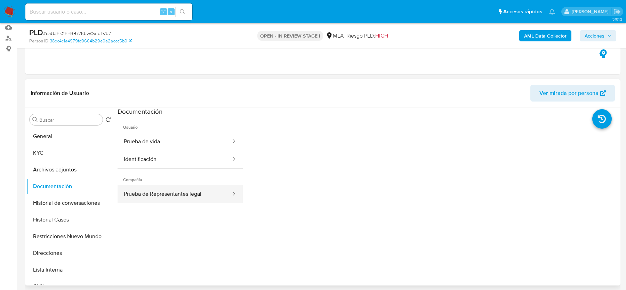
click at [156, 201] on button "Prueba de Representantes legal" at bounding box center [174, 194] width 114 height 18
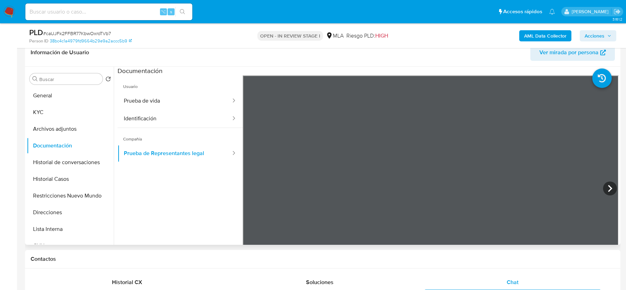
scroll to position [114, 0]
click at [605, 188] on icon at bounding box center [610, 188] width 14 height 14
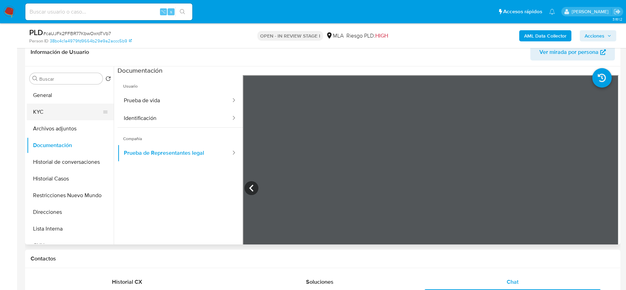
click at [58, 105] on button "KYC" at bounding box center [67, 112] width 81 height 17
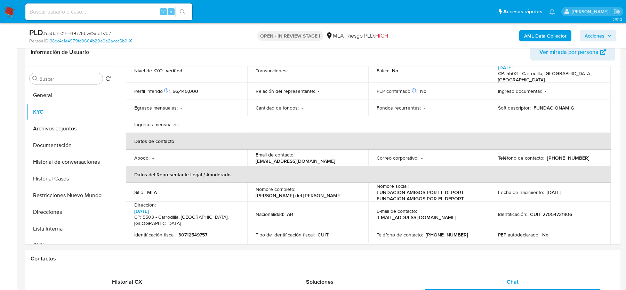
scroll to position [122, 0]
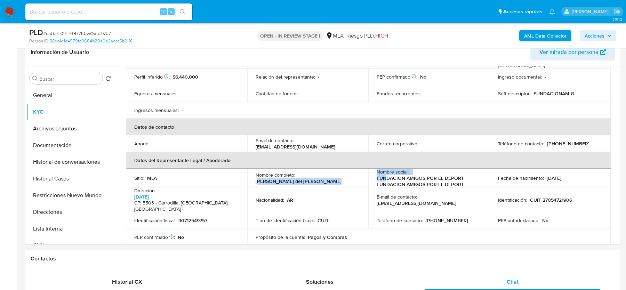
drag, startPoint x: 301, startPoint y: 171, endPoint x: 383, endPoint y: 174, distance: 82.1
click at [384, 173] on tr "Sitio : MLA Nombre completo : [PERSON_NAME] del [PERSON_NAME] Nombre social : F…" at bounding box center [368, 178] width 485 height 19
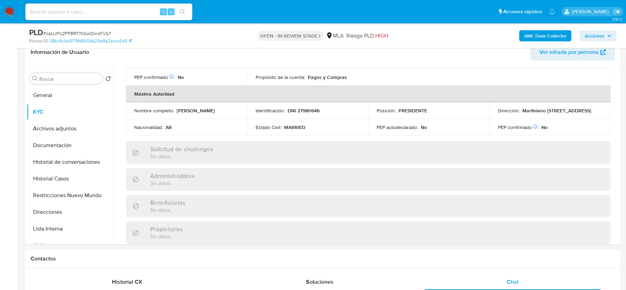
scroll to position [250, 0]
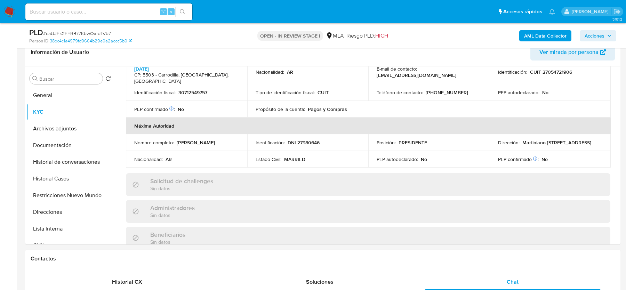
drag, startPoint x: 178, startPoint y: 132, endPoint x: 404, endPoint y: 132, distance: 226.3
click at [404, 134] on tr "Nombre completo : [PERSON_NAME] Identificación : DNI 27980646 Posición : PRESID…" at bounding box center [368, 142] width 485 height 17
drag, startPoint x: 438, startPoint y: 128, endPoint x: 250, endPoint y: 128, distance: 187.7
click at [251, 134] on tr "Nombre completo : [PERSON_NAME] Identificación : DNI 27980646 Posición : PRESID…" at bounding box center [368, 142] width 485 height 17
click at [214, 136] on td "Nombre completo : [PERSON_NAME]" at bounding box center [186, 142] width 121 height 17
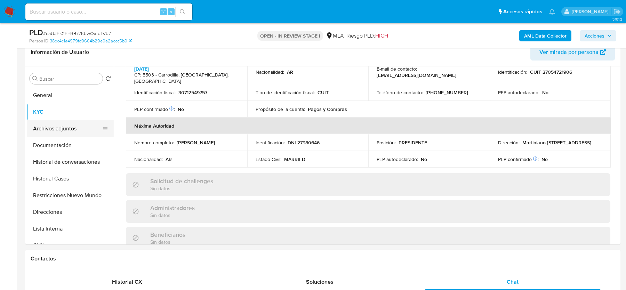
click at [57, 132] on button "Archivos adjuntos" at bounding box center [67, 128] width 81 height 17
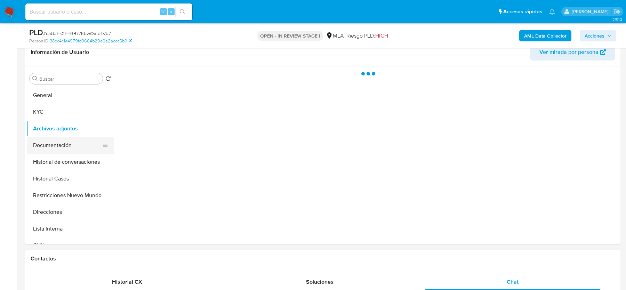
click at [57, 140] on button "Documentación" at bounding box center [67, 145] width 81 height 17
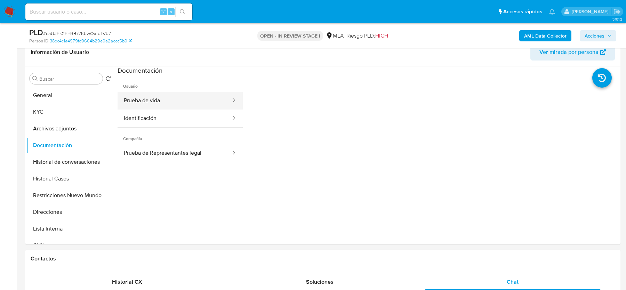
click at [165, 105] on button "Prueba de vida" at bounding box center [174, 101] width 114 height 18
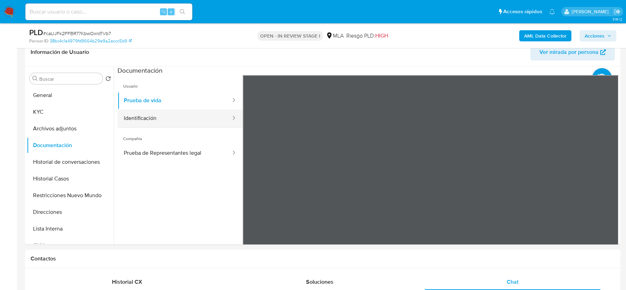
click at [185, 115] on button "Identificación" at bounding box center [174, 118] width 114 height 18
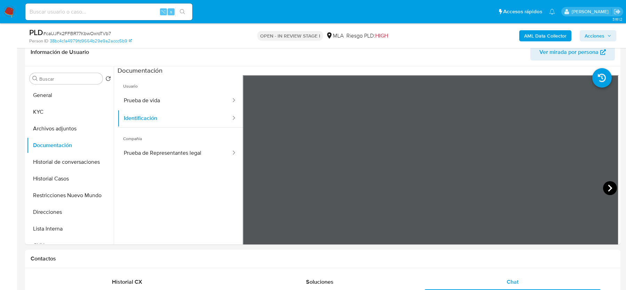
click at [605, 190] on icon at bounding box center [610, 188] width 14 height 14
click at [162, 157] on button "Prueba de Representantes legal" at bounding box center [174, 153] width 114 height 18
click at [356, 50] on div "Información de Usuario Ver mirada por persona Buscar Volver al orden por defect…" at bounding box center [322, 141] width 595 height 206
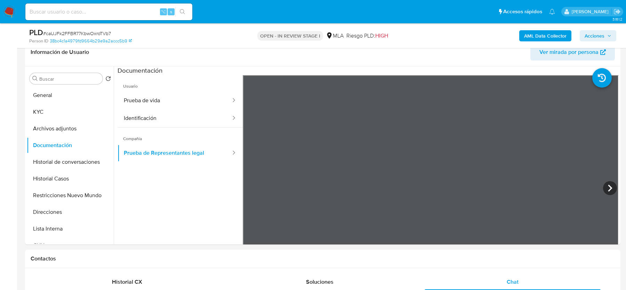
click at [610, 182] on icon at bounding box center [610, 188] width 14 height 14
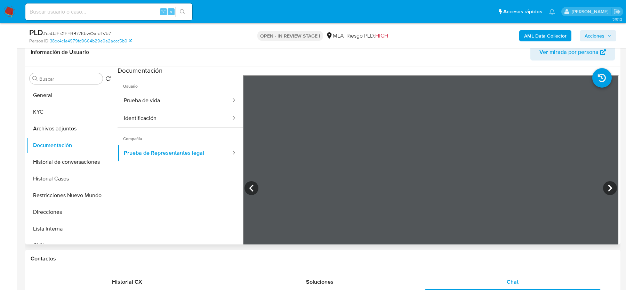
click at [343, 51] on div "Información de Usuario Ver mirada por persona Buscar Volver al orden por defect…" at bounding box center [322, 141] width 595 height 206
click at [610, 188] on icon at bounding box center [610, 188] width 14 height 14
click at [608, 186] on icon at bounding box center [610, 188] width 4 height 7
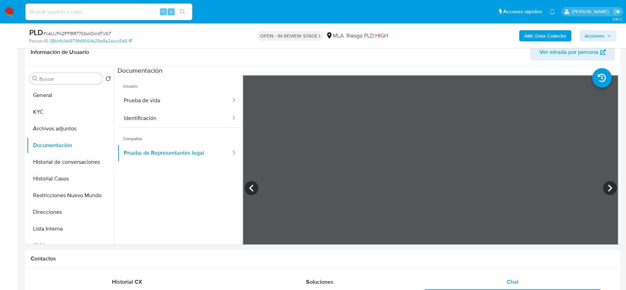
click at [320, 257] on h1 "Contactos" at bounding box center [323, 258] width 584 height 7
click at [279, 63] on div "Información de Usuario Ver mirada por persona Buscar Volver al orden por defect…" at bounding box center [322, 141] width 595 height 206
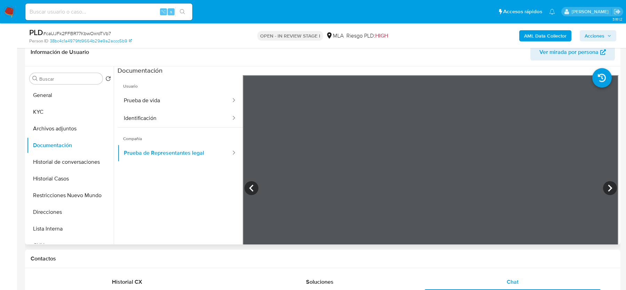
click at [568, 71] on section at bounding box center [367, 181] width 501 height 231
click at [606, 189] on icon at bounding box center [610, 188] width 14 height 14
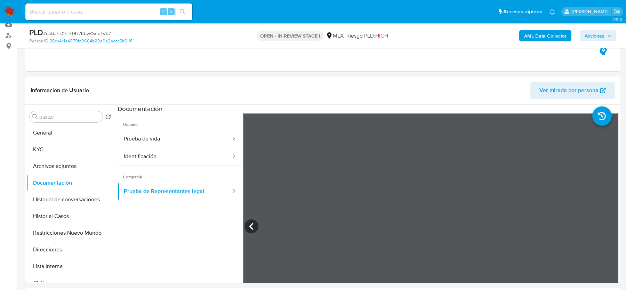
scroll to position [67, 0]
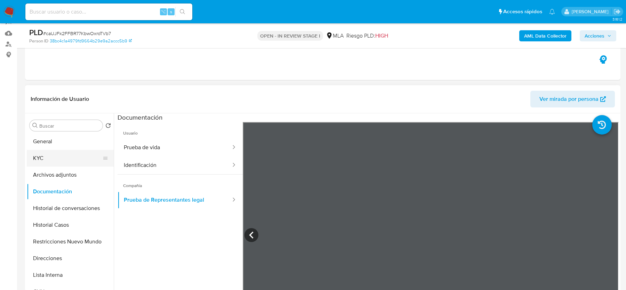
click at [66, 154] on button "KYC" at bounding box center [67, 158] width 81 height 17
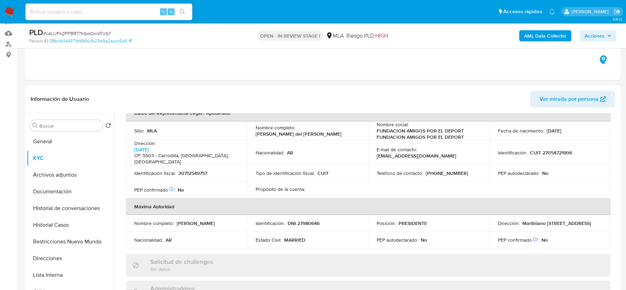
scroll to position [216, 0]
click at [313, 217] on td "Identificación : DNI 27980646" at bounding box center [307, 224] width 121 height 17
click at [313, 221] on p "DNI 27980646" at bounding box center [303, 224] width 32 height 6
copy p "27980646"
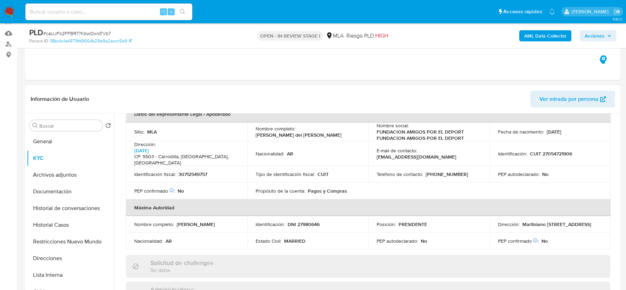
click at [72, 35] on span "# caUJFk2FFBR77KbwOxroTVb7" at bounding box center [77, 33] width 68 height 7
copy span "caUJFk2FFBR77KbwOxroTVb7"
drag, startPoint x: 376, startPoint y: 125, endPoint x: 474, endPoint y: 126, distance: 97.3
click at [474, 129] on p "FUNDACION AMIGOS POR EL DEPORT FUNDACION AMIGOS POR EL DEPORT" at bounding box center [427, 135] width 102 height 13
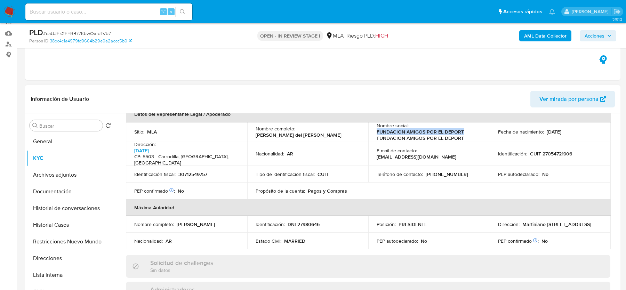
copy p "FUNDACION AMIGOS POR EL DEPORT"
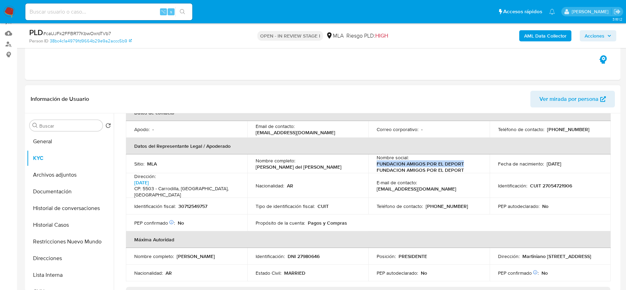
scroll to position [176, 0]
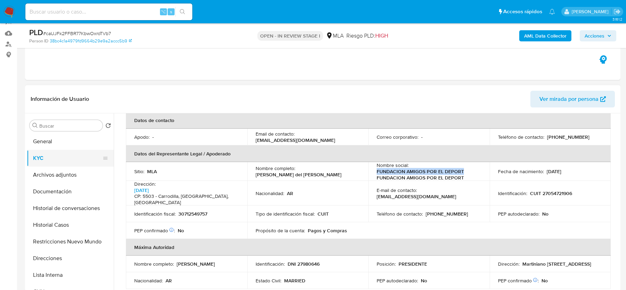
click at [41, 165] on button "KYC" at bounding box center [67, 158] width 81 height 17
click at [45, 171] on button "Archivos adjuntos" at bounding box center [67, 174] width 81 height 17
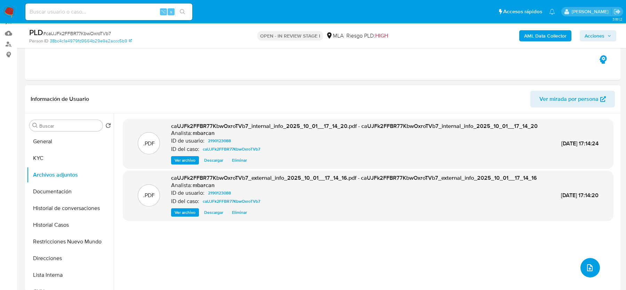
click at [583, 271] on button "upload-file" at bounding box center [589, 267] width 19 height 19
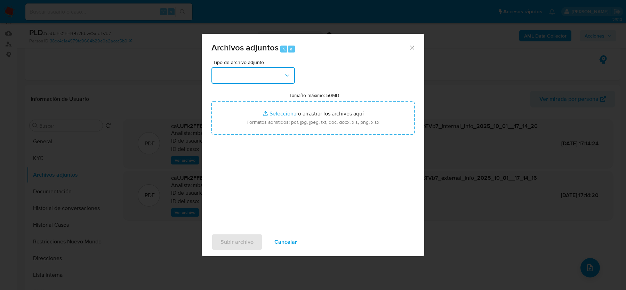
click at [256, 73] on button "button" at bounding box center [252, 75] width 83 height 17
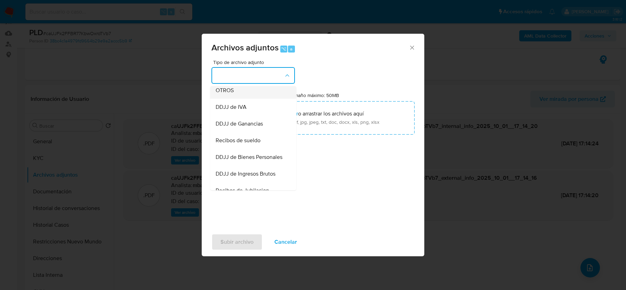
scroll to position [148, 0]
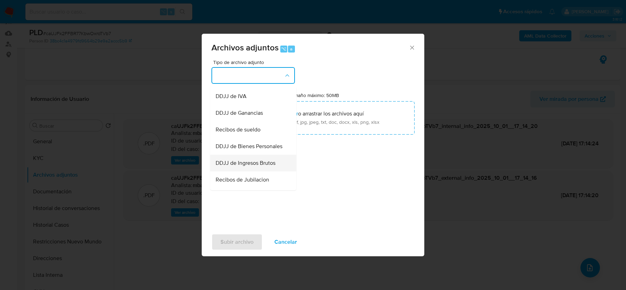
click at [244, 163] on span "DDJJ de Ingresos Brutos" at bounding box center [246, 163] width 60 height 7
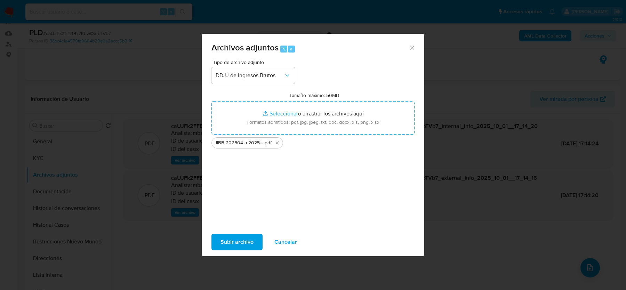
click at [244, 254] on div "Subir archivo Cancelar" at bounding box center [313, 242] width 222 height 26
click at [244, 244] on span "Subir archivo" at bounding box center [236, 241] width 33 height 15
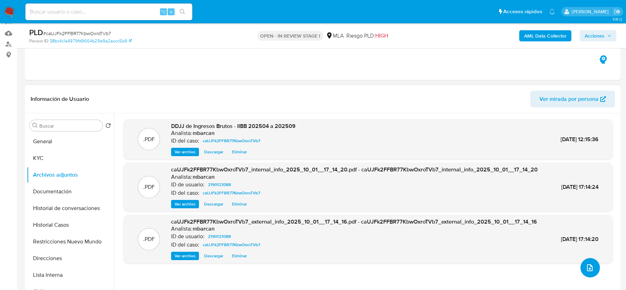
click at [594, 260] on button "upload-file" at bounding box center [589, 267] width 19 height 19
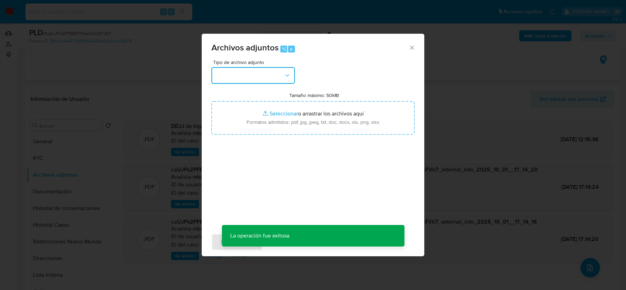
click at [277, 78] on button "button" at bounding box center [252, 75] width 83 height 17
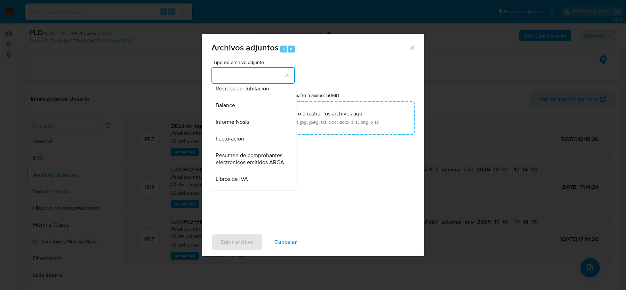
scroll to position [241, 0]
click at [233, 100] on span "Balance" at bounding box center [225, 103] width 19 height 7
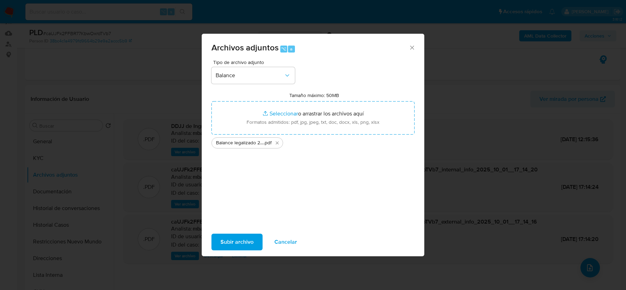
click at [236, 236] on span "Subir archivo" at bounding box center [236, 241] width 33 height 15
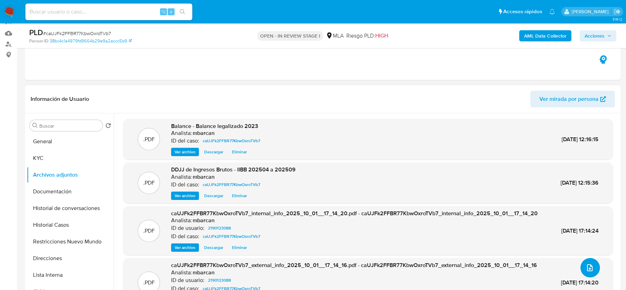
click at [587, 271] on icon "upload-file" at bounding box center [589, 267] width 8 height 8
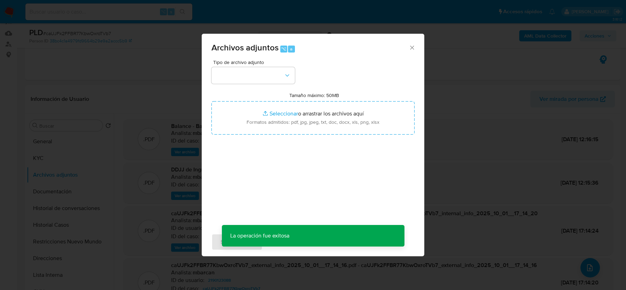
click at [269, 84] on div "Tipo de archivo adjunto Tamaño máximo: 50MB Seleccionar archivos Seleccionar o …" at bounding box center [312, 142] width 203 height 164
click at [270, 73] on button "button" at bounding box center [252, 75] width 83 height 17
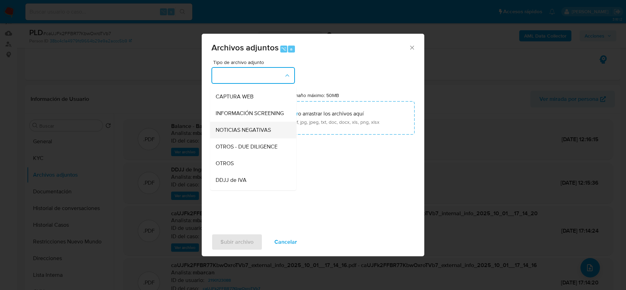
scroll to position [73, 0]
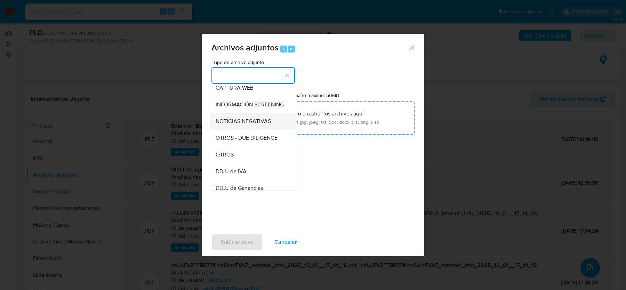
click at [253, 155] on div "OTROS" at bounding box center [251, 154] width 71 height 17
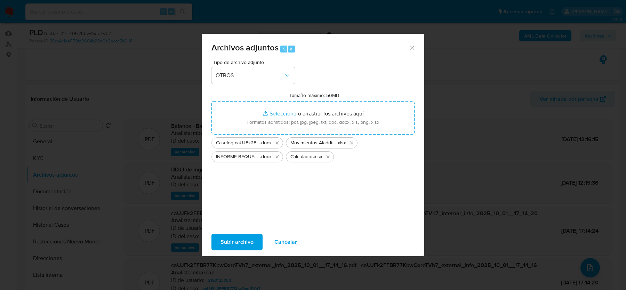
click at [223, 241] on span "Subir archivo" at bounding box center [236, 241] width 33 height 15
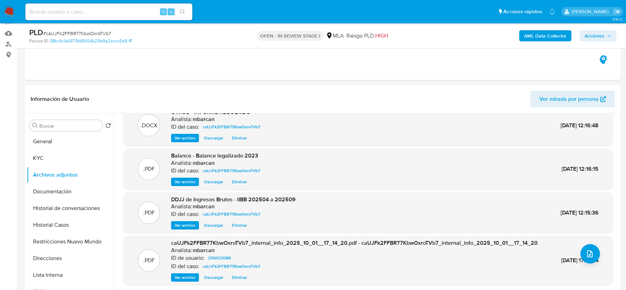
scroll to position [21, 0]
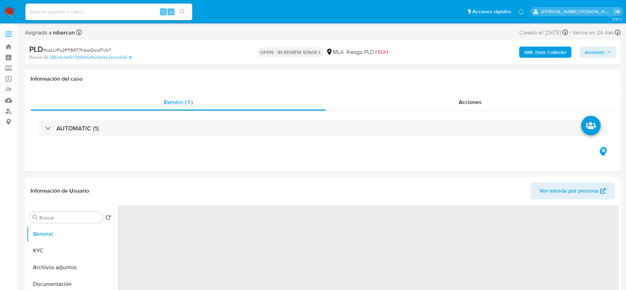
select select "10"
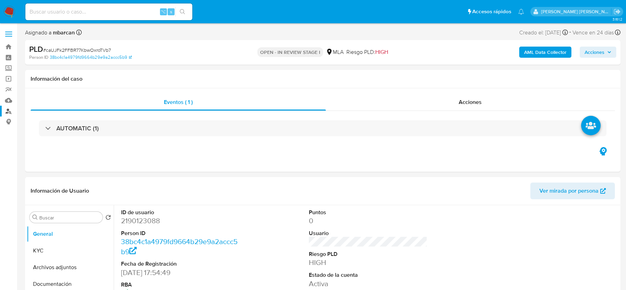
click at [7, 112] on link "Buscador de personas" at bounding box center [41, 111] width 83 height 11
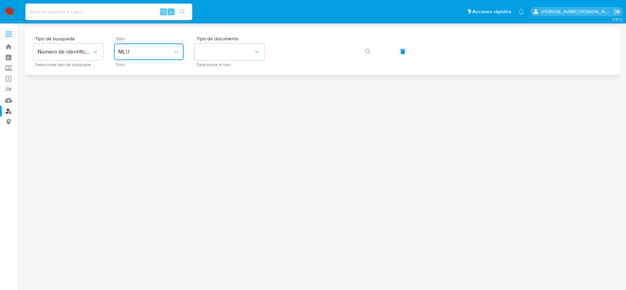
click at [136, 47] on button "MLU" at bounding box center [149, 51] width 70 height 17
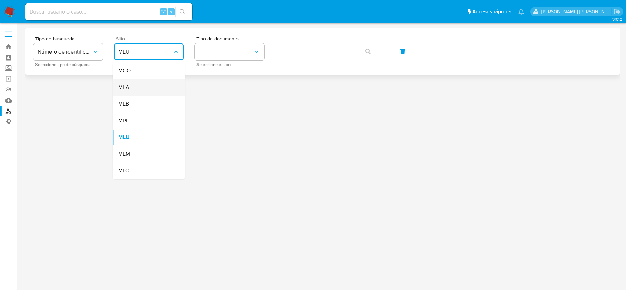
click at [136, 92] on div "MLA" at bounding box center [146, 87] width 57 height 17
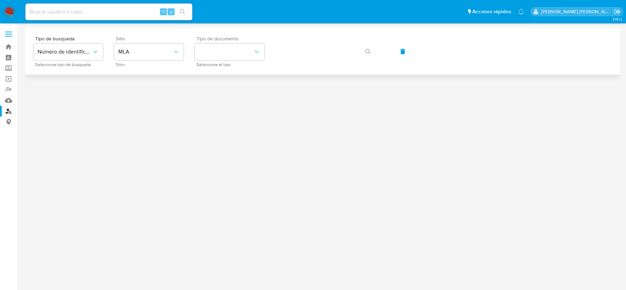
click at [225, 60] on div "Tipo de documento Seleccione el tipo" at bounding box center [230, 51] width 70 height 30
click at [225, 58] on button "identificationType" at bounding box center [230, 51] width 70 height 17
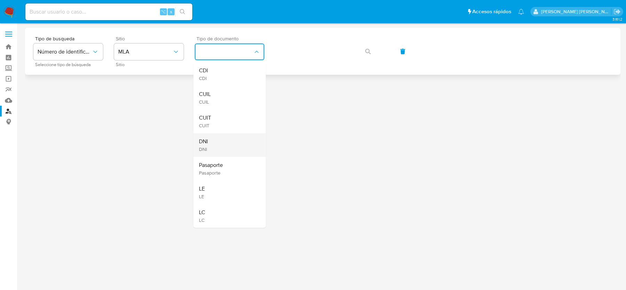
click at [215, 145] on div "DNI DNI" at bounding box center [227, 145] width 57 height 24
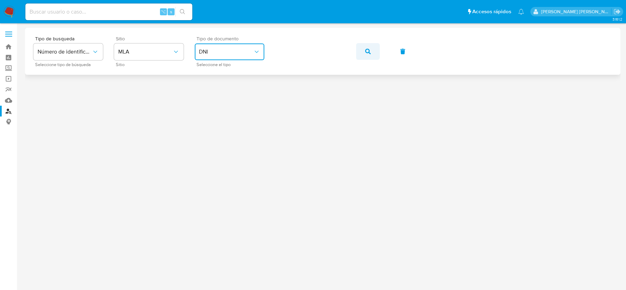
click at [357, 57] on button "button" at bounding box center [368, 51] width 24 height 17
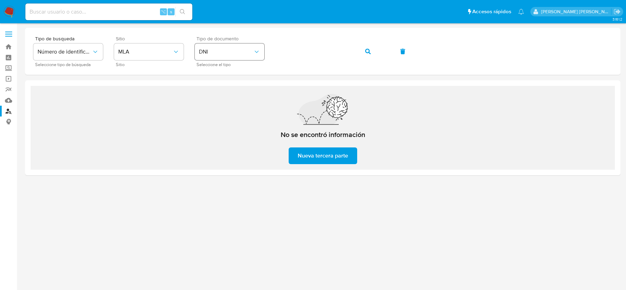
click at [233, 48] on button "DNI" at bounding box center [230, 51] width 70 height 17
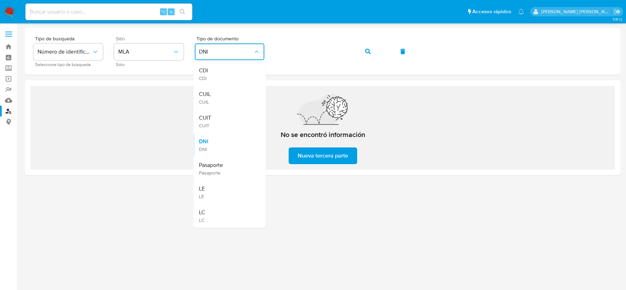
click at [220, 114] on div "CUIT CUIT" at bounding box center [227, 121] width 57 height 24
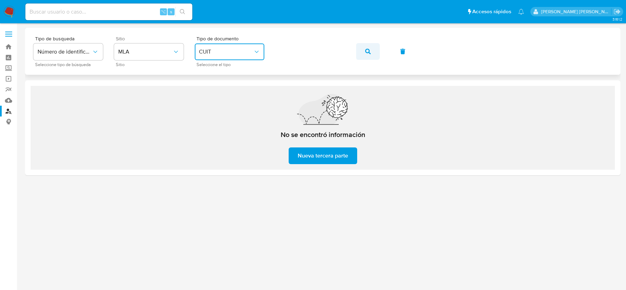
click at [372, 50] on button "button" at bounding box center [368, 51] width 24 height 17
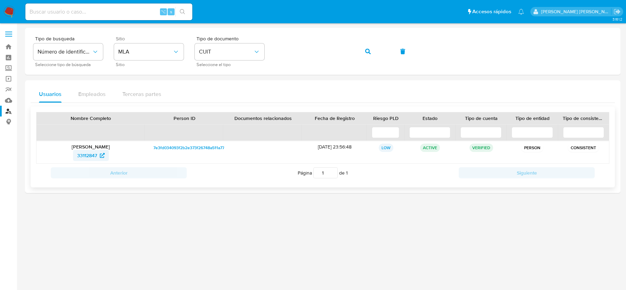
click at [97, 157] on span "33112847" at bounding box center [90, 155] width 27 height 11
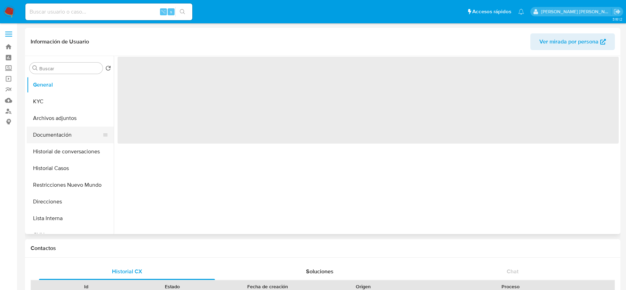
click at [56, 138] on button "Documentación" at bounding box center [67, 135] width 81 height 17
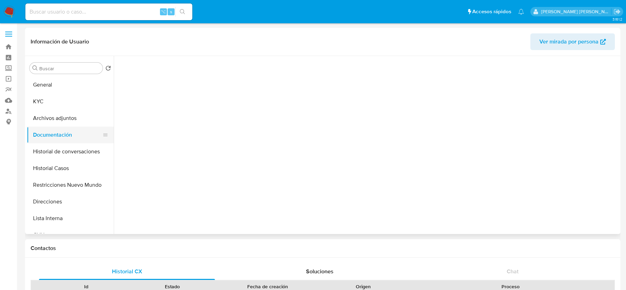
select select "10"
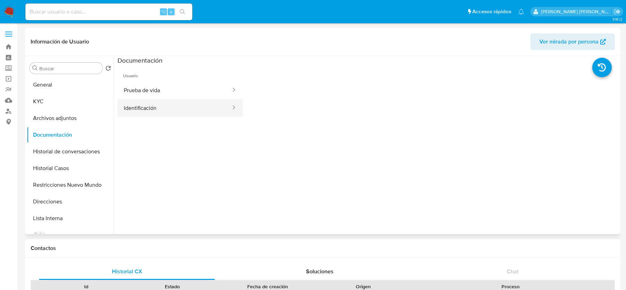
click at [165, 100] on button "Identificación" at bounding box center [174, 108] width 114 height 18
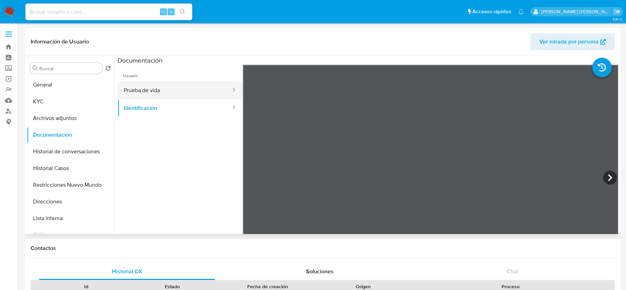
click at [165, 90] on button "Prueba de vida" at bounding box center [174, 90] width 114 height 18
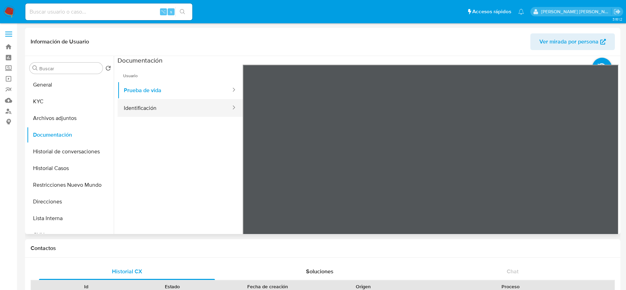
click at [181, 113] on button "Identificación" at bounding box center [174, 108] width 114 height 18
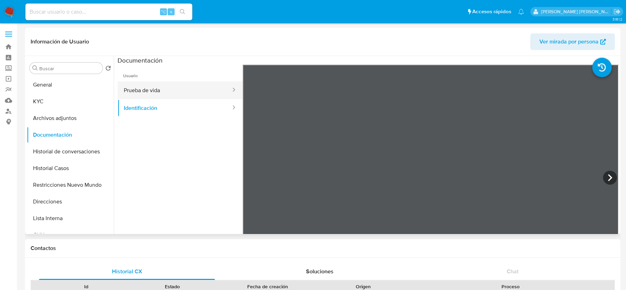
click at [164, 94] on button "Prueba de vida" at bounding box center [174, 90] width 114 height 18
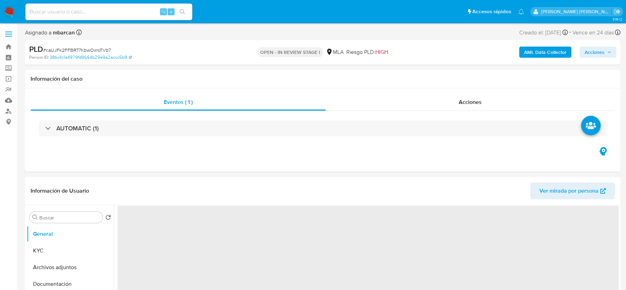
select select "10"
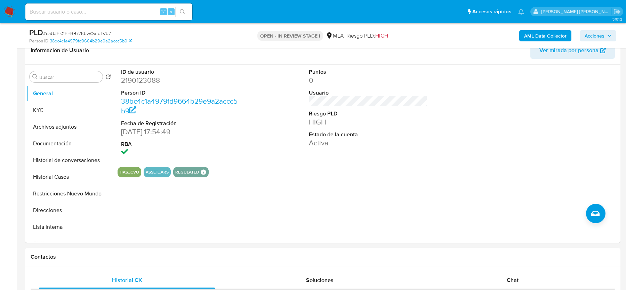
scroll to position [134, 0]
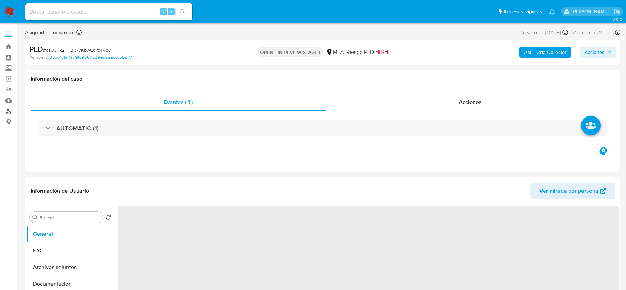
click at [6, 112] on link "Buscador de personas" at bounding box center [41, 111] width 83 height 11
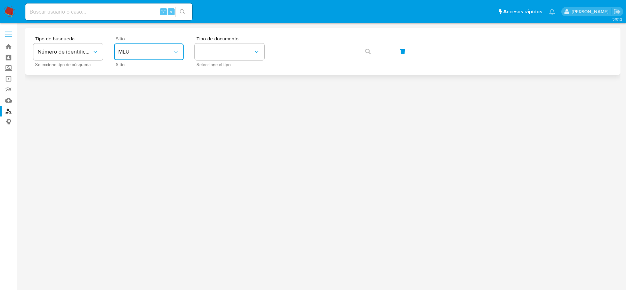
click at [143, 45] on button "MLU" at bounding box center [149, 51] width 70 height 17
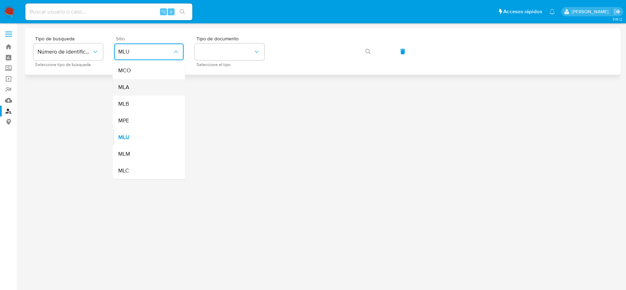
click at [143, 89] on div "MLA" at bounding box center [146, 87] width 57 height 17
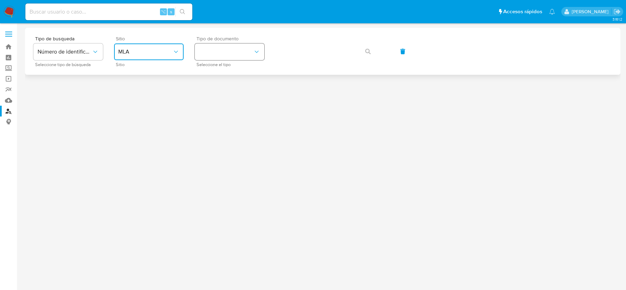
click at [244, 52] on button "identificationType" at bounding box center [230, 51] width 70 height 17
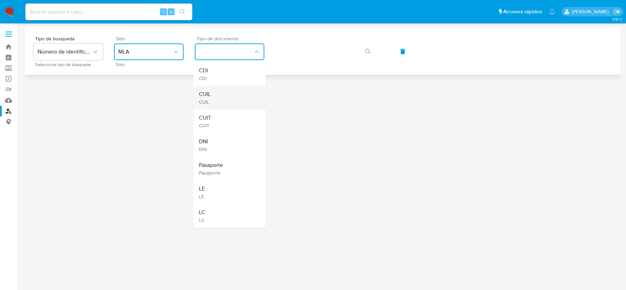
click at [231, 96] on div "CUIL CUIL" at bounding box center [227, 98] width 57 height 24
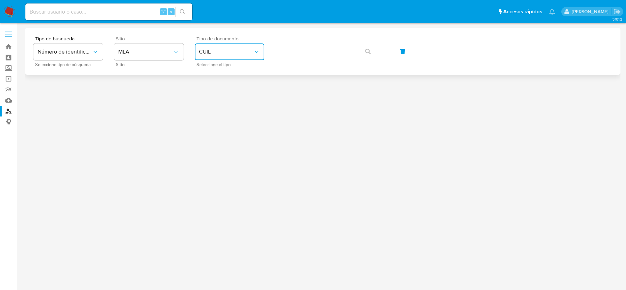
click at [360, 38] on div "Tipo de busqueda Número de identificación Seleccione tipo de búsqueda Sitio MLA…" at bounding box center [322, 51] width 578 height 30
click at [365, 56] on button "button" at bounding box center [368, 51] width 24 height 17
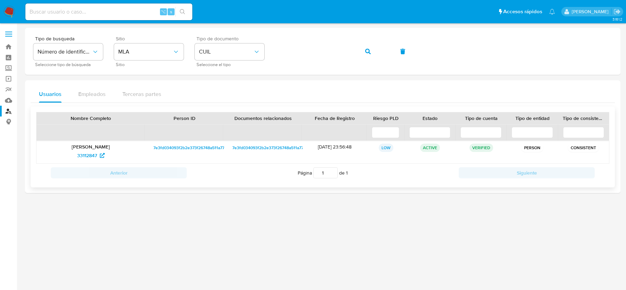
click at [69, 157] on div "33112847" at bounding box center [90, 155] width 99 height 11
click at [81, 156] on span "33112847" at bounding box center [87, 155] width 20 height 11
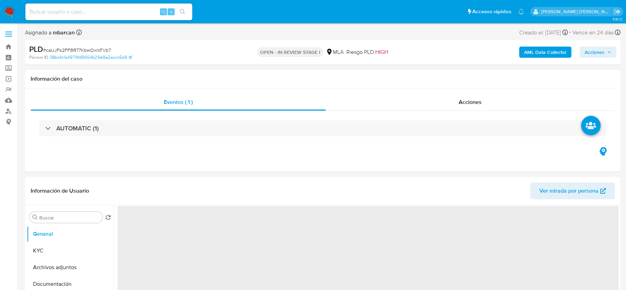
select select "10"
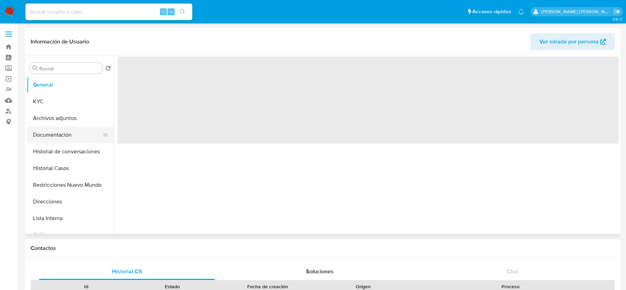
click at [56, 130] on button "Documentación" at bounding box center [67, 135] width 81 height 17
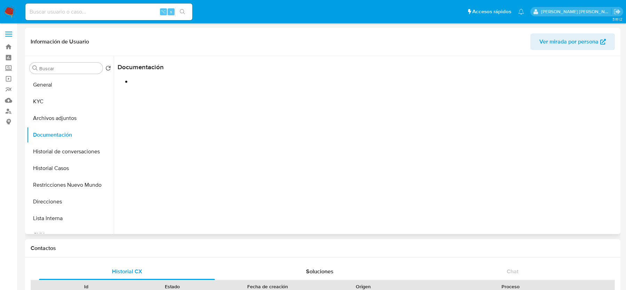
select select "10"
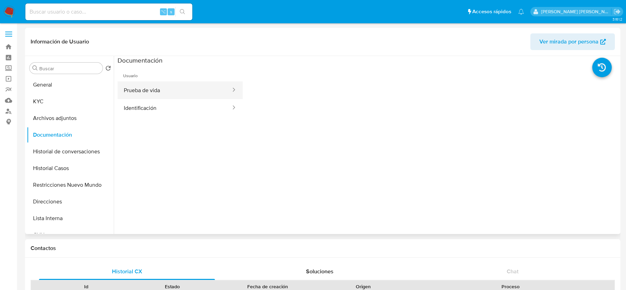
click at [164, 92] on button "Prueba de vida" at bounding box center [174, 90] width 114 height 18
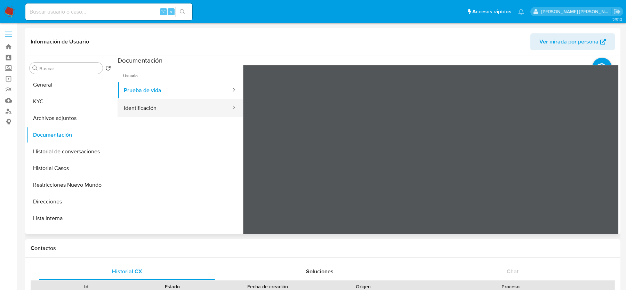
click at [165, 104] on button "Identificación" at bounding box center [174, 108] width 114 height 18
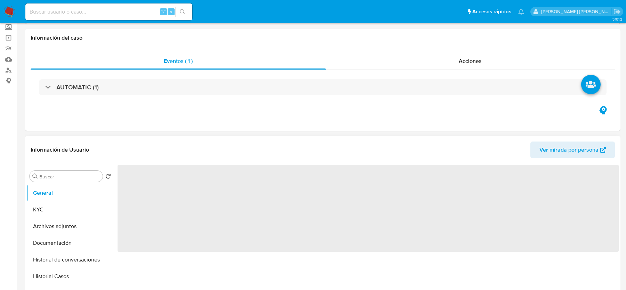
scroll to position [69, 0]
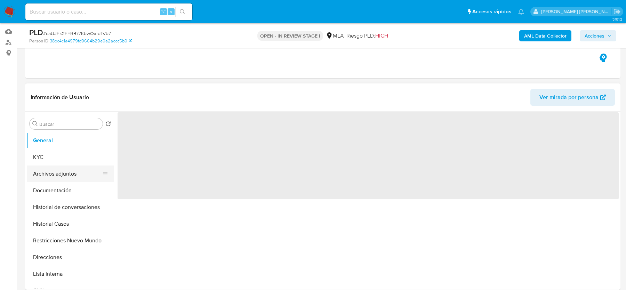
click at [57, 171] on button "Archivos adjuntos" at bounding box center [67, 173] width 81 height 17
select select "10"
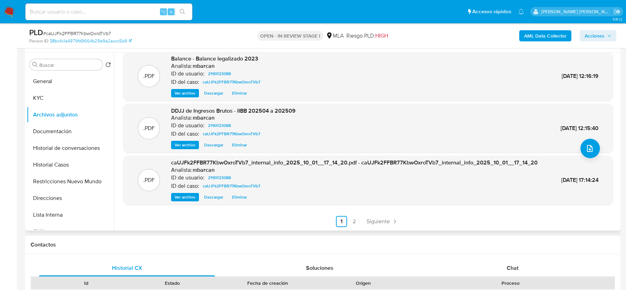
scroll to position [66, 0]
click at [352, 219] on link "2" at bounding box center [353, 221] width 11 height 11
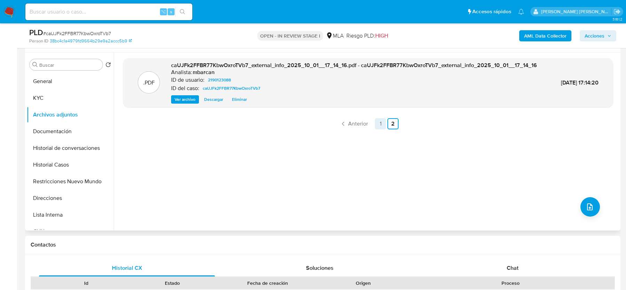
click at [379, 129] on link "1" at bounding box center [380, 123] width 11 height 11
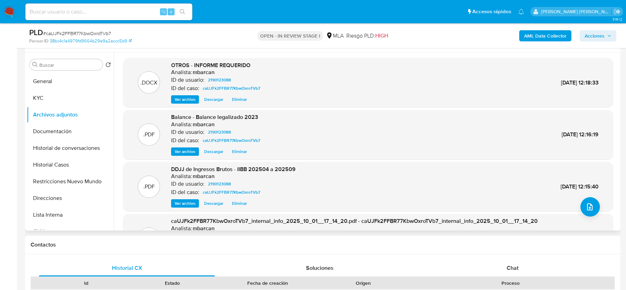
scroll to position [111, 0]
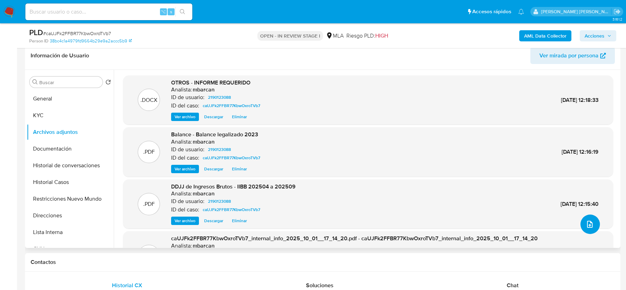
click at [595, 221] on button "upload-file" at bounding box center [589, 223] width 19 height 19
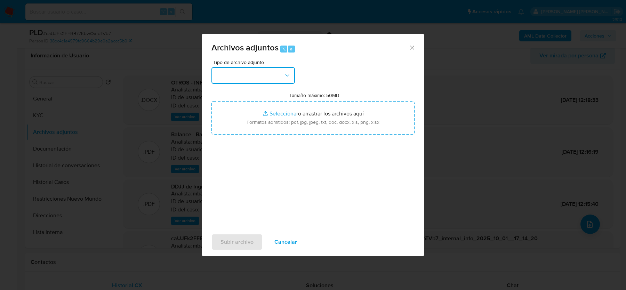
click at [231, 78] on button "button" at bounding box center [252, 75] width 83 height 17
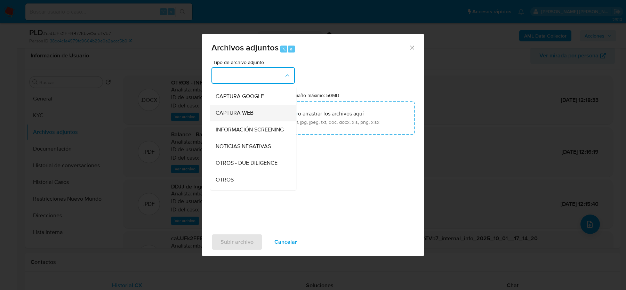
scroll to position [50, 0]
click at [225, 178] on span "OTROS" at bounding box center [225, 177] width 18 height 7
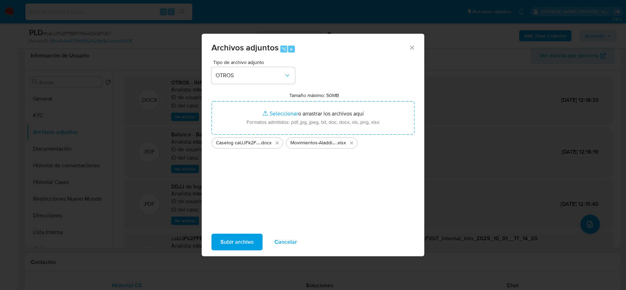
click at [243, 240] on span "Subir archivo" at bounding box center [236, 241] width 33 height 15
click at [246, 238] on span "Subir archivo" at bounding box center [236, 241] width 33 height 15
click at [413, 48] on icon "Cerrar" at bounding box center [412, 48] width 4 height 4
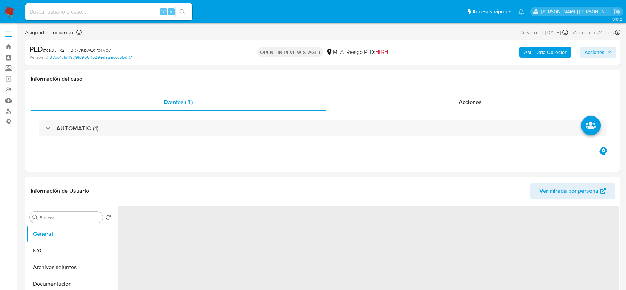
select select "10"
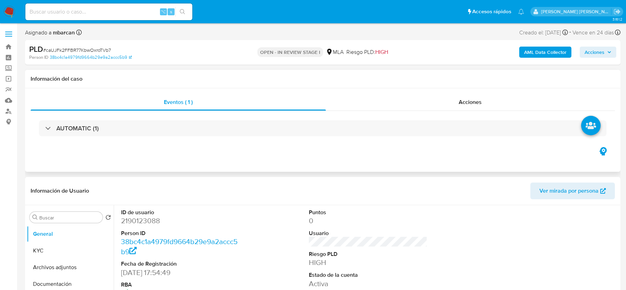
scroll to position [83, 0]
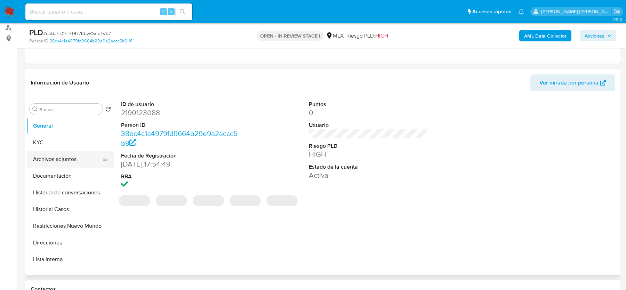
click at [65, 160] on button "Archivos adjuntos" at bounding box center [67, 159] width 81 height 17
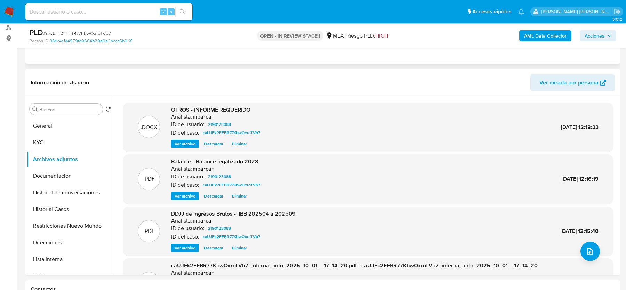
scroll to position [101, 0]
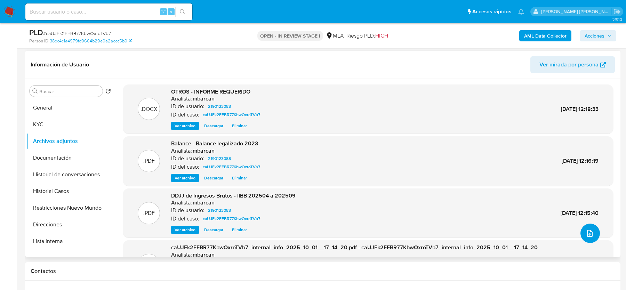
click at [585, 239] on button "upload-file" at bounding box center [589, 232] width 19 height 19
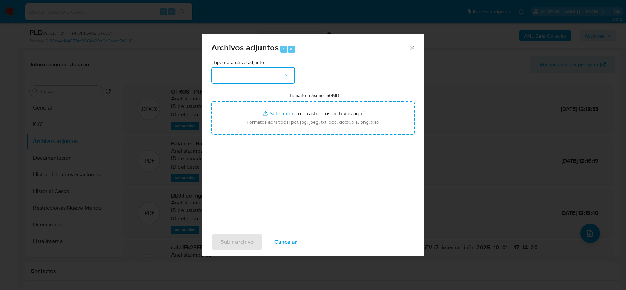
click at [247, 79] on button "button" at bounding box center [252, 75] width 83 height 17
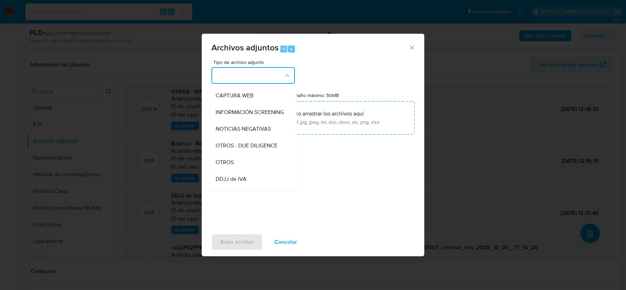
scroll to position [68, 0]
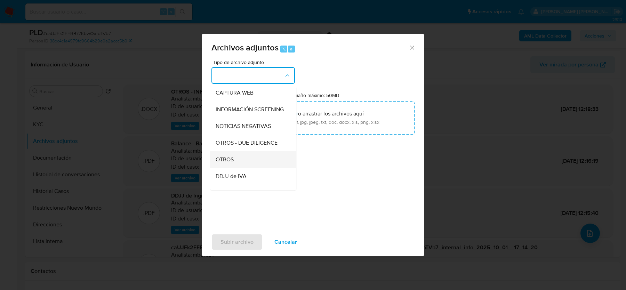
click at [239, 155] on div "OTROS" at bounding box center [251, 159] width 71 height 17
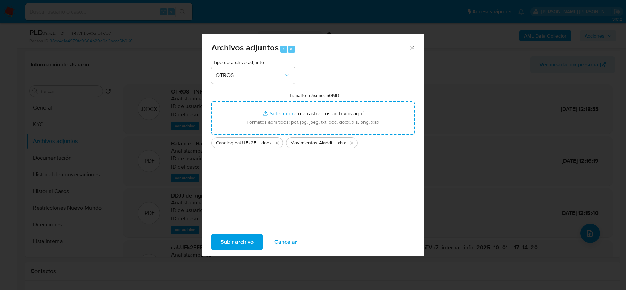
click at [244, 244] on span "Subir archivo" at bounding box center [236, 241] width 33 height 15
click at [414, 43] on div "Archivos adjuntos ⌥ a" at bounding box center [313, 47] width 222 height 26
click at [412, 46] on icon "Cerrar" at bounding box center [411, 47] width 7 height 7
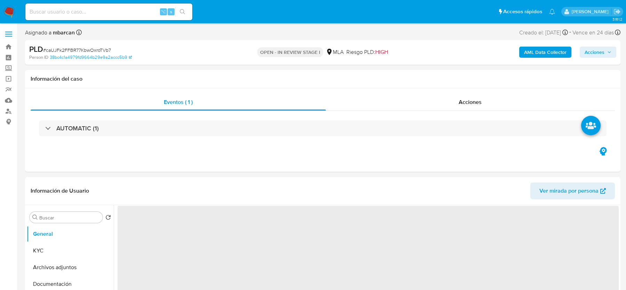
select select "10"
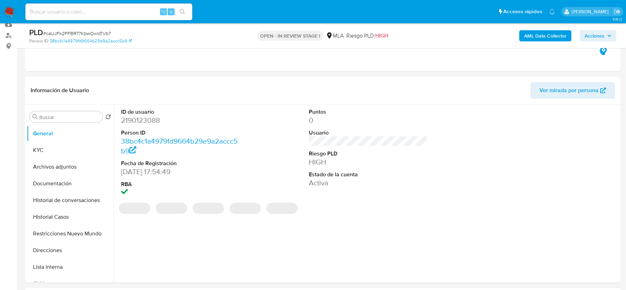
scroll to position [88, 0]
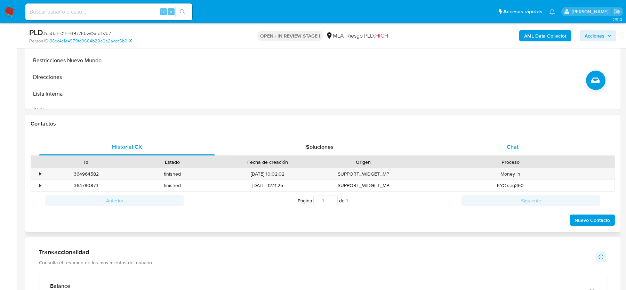
click at [530, 146] on div "Chat" at bounding box center [512, 147] width 176 height 17
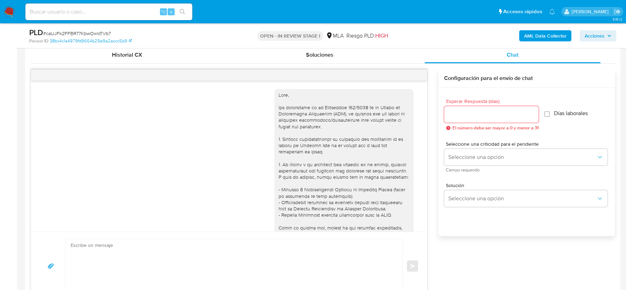
scroll to position [689, 0]
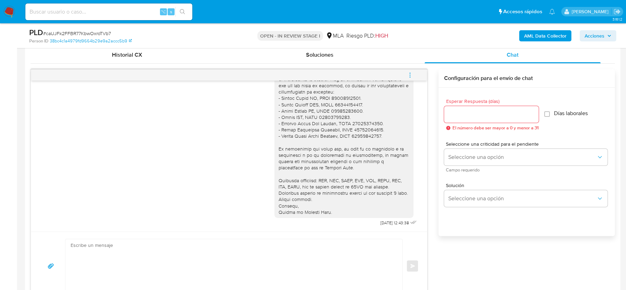
click at [408, 75] on icon "menu-action" at bounding box center [410, 75] width 6 height 6
click at [337, 63] on li "Cerrar conversación" at bounding box center [362, 61] width 71 height 13
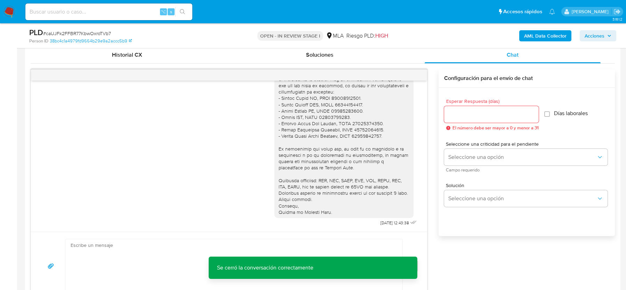
scroll to position [134, 0]
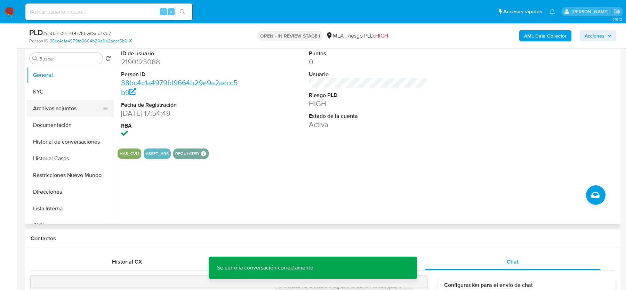
click at [63, 106] on button "Archivos adjuntos" at bounding box center [67, 108] width 81 height 17
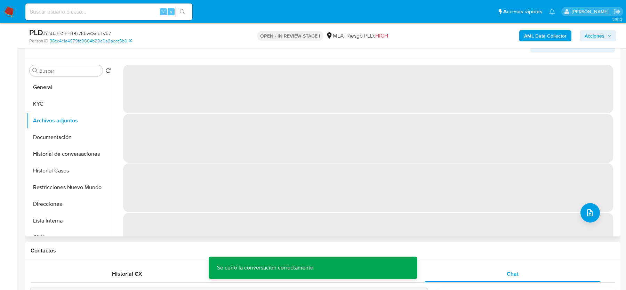
scroll to position [118, 0]
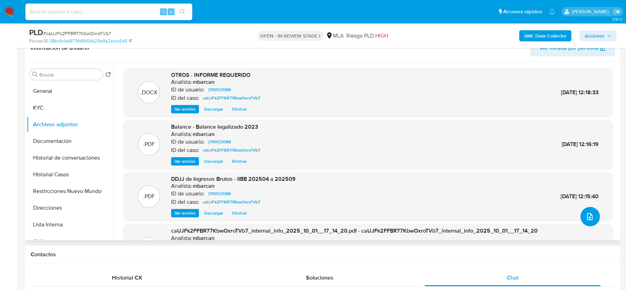
click at [585, 213] on icon "upload-file" at bounding box center [589, 216] width 8 height 8
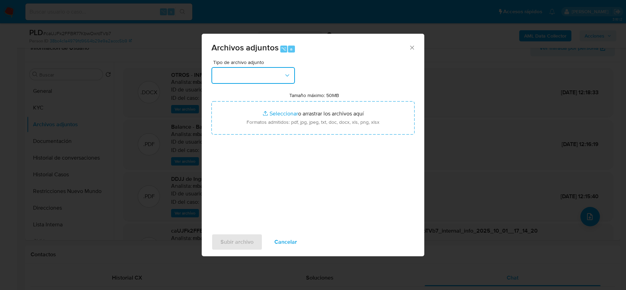
click at [242, 78] on button "button" at bounding box center [252, 75] width 83 height 17
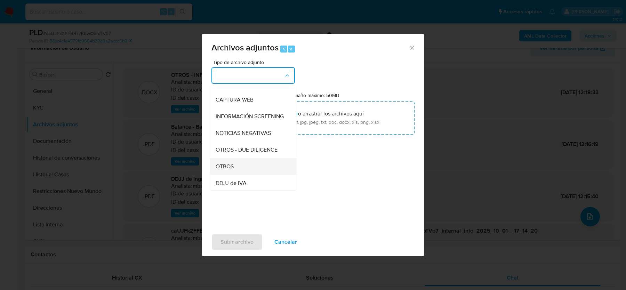
scroll to position [74, 0]
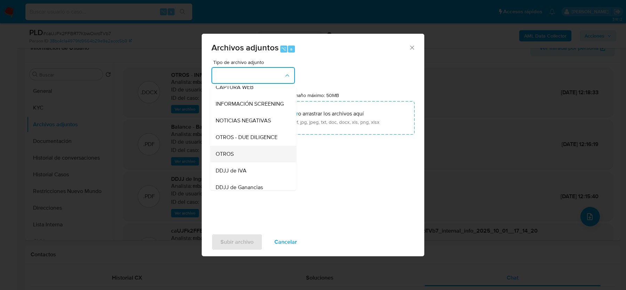
click at [230, 153] on span "OTROS" at bounding box center [225, 154] width 18 height 7
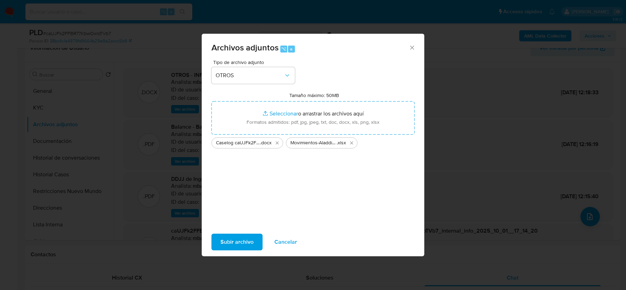
click at [223, 237] on span "Subir archivo" at bounding box center [236, 241] width 33 height 15
click at [412, 45] on icon "Cerrar" at bounding box center [411, 47] width 7 height 7
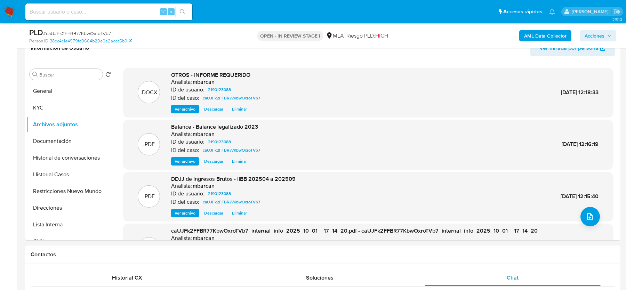
click at [88, 33] on span "# caUJFk2FFBR77KbwOxroTVb7" at bounding box center [77, 33] width 68 height 7
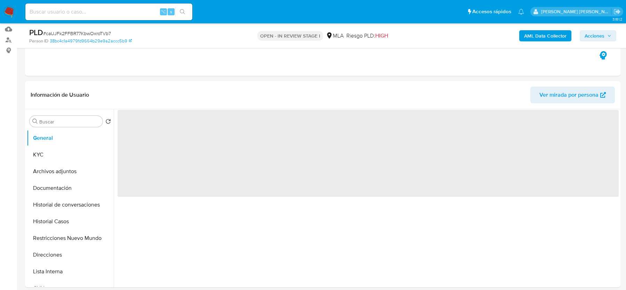
scroll to position [87, 0]
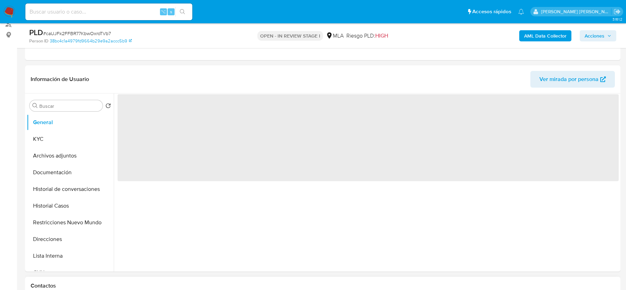
select select "10"
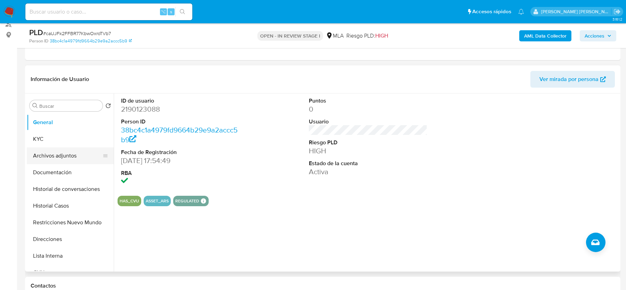
click at [88, 157] on button "Archivos adjuntos" at bounding box center [67, 155] width 81 height 17
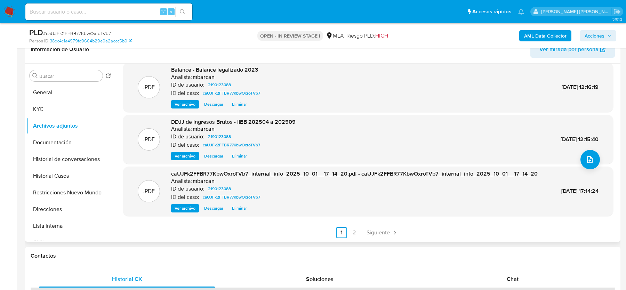
scroll to position [62, 0]
click at [356, 238] on link "2" at bounding box center [353, 232] width 11 height 11
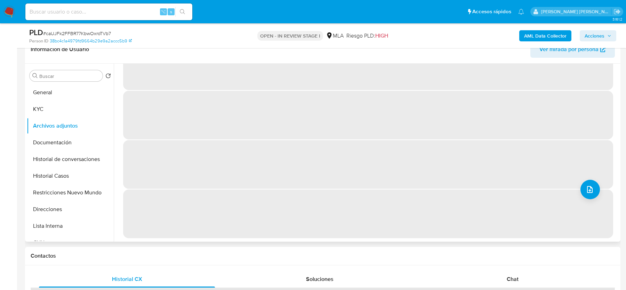
scroll to position [0, 0]
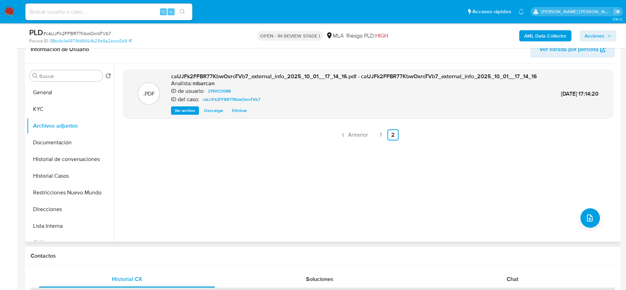
click at [358, 135] on div ".PDF caUJFk2FFBR77KbwOxroTVb7_external_info_2025_10_01__17_14_16.pdf - caUJFk2F…" at bounding box center [368, 152] width 490 height 167
click at [358, 138] on span "Anterior" at bounding box center [358, 135] width 20 height 6
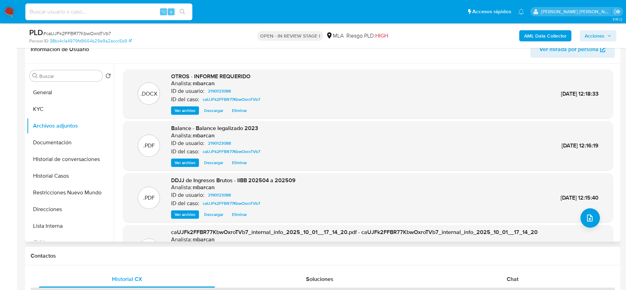
click at [60, 11] on input at bounding box center [108, 11] width 167 height 9
paste input "A0JeBqCLaIUabkRbM04iEh2o"
type input "A0JeBqCLaIUabkRbM04iEh2o"
